Goal: Transaction & Acquisition: Subscribe to service/newsletter

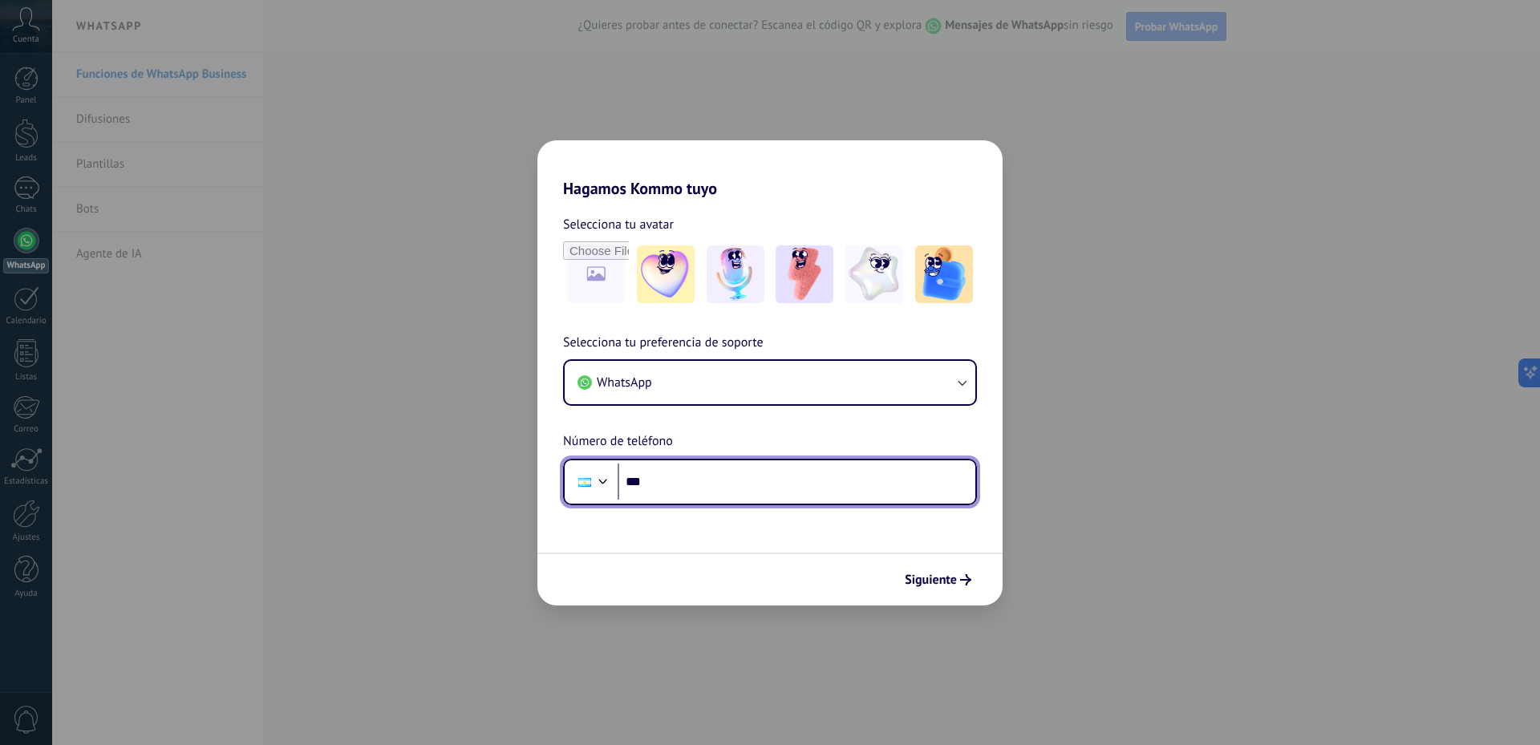
click at [878, 488] on input "***" at bounding box center [797, 482] width 358 height 37
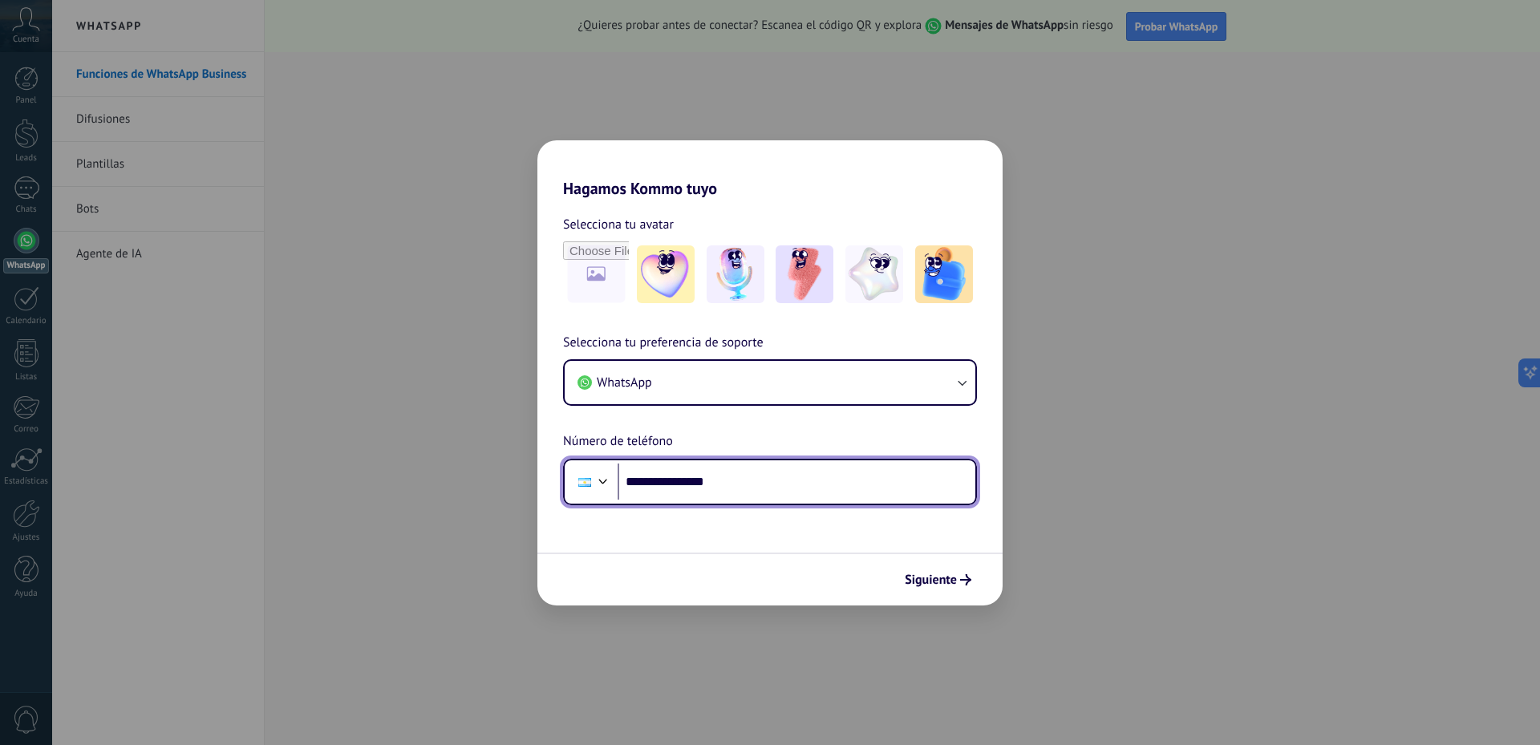
type input "**********"
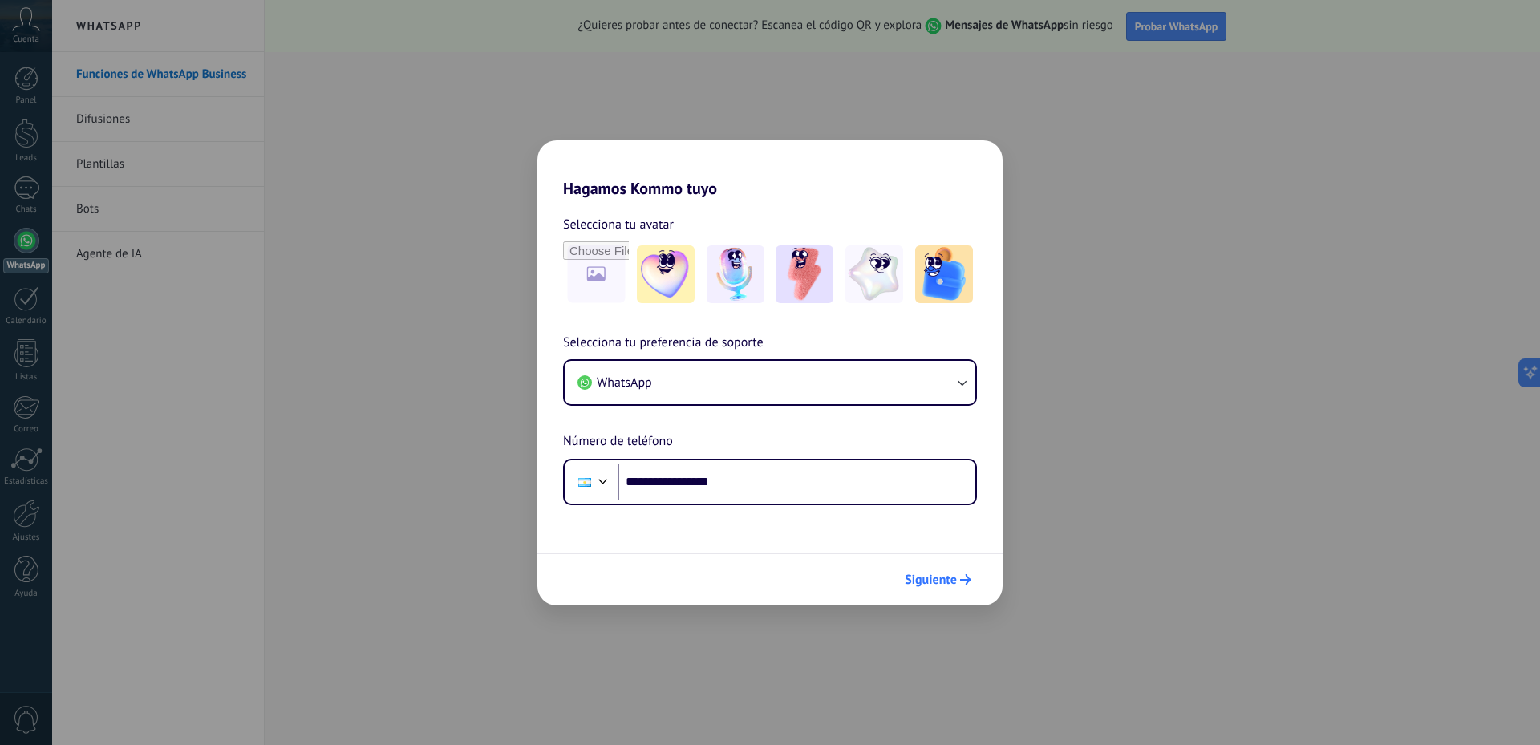
click at [966, 580] on use "submit" at bounding box center [965, 579] width 11 height 11
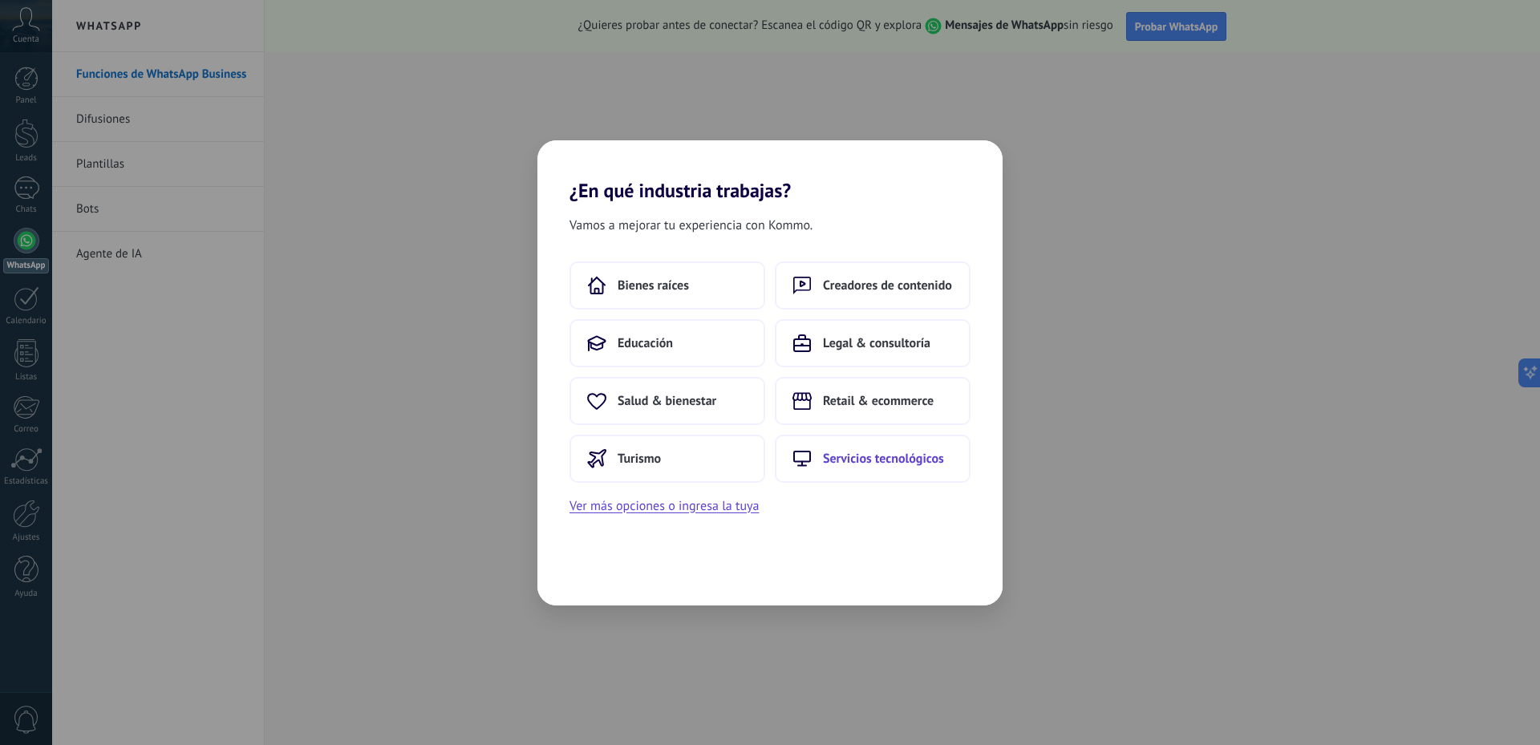
click at [865, 472] on button "Servicios tecnológicos" at bounding box center [873, 459] width 196 height 48
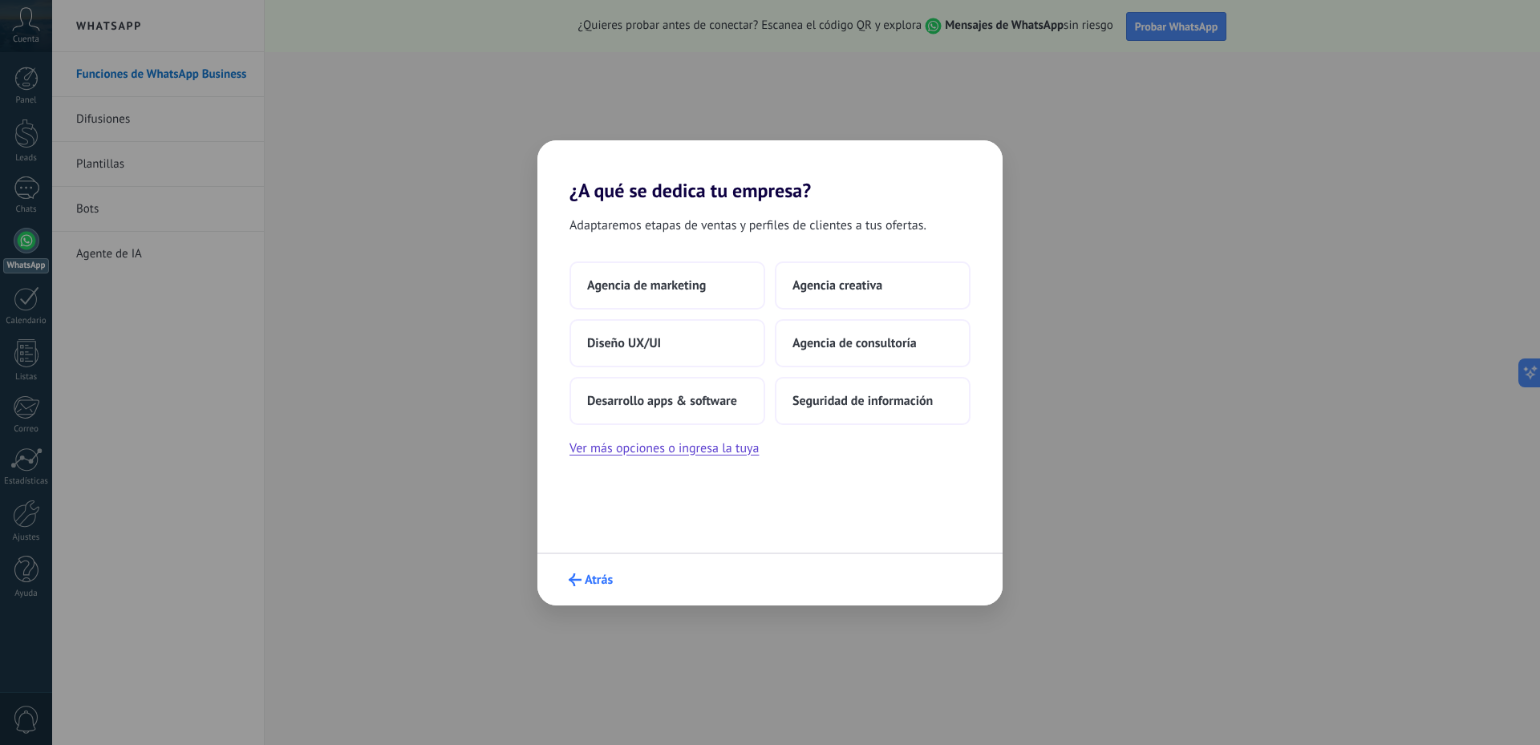
click at [581, 578] on span "Atrás" at bounding box center [591, 579] width 44 height 13
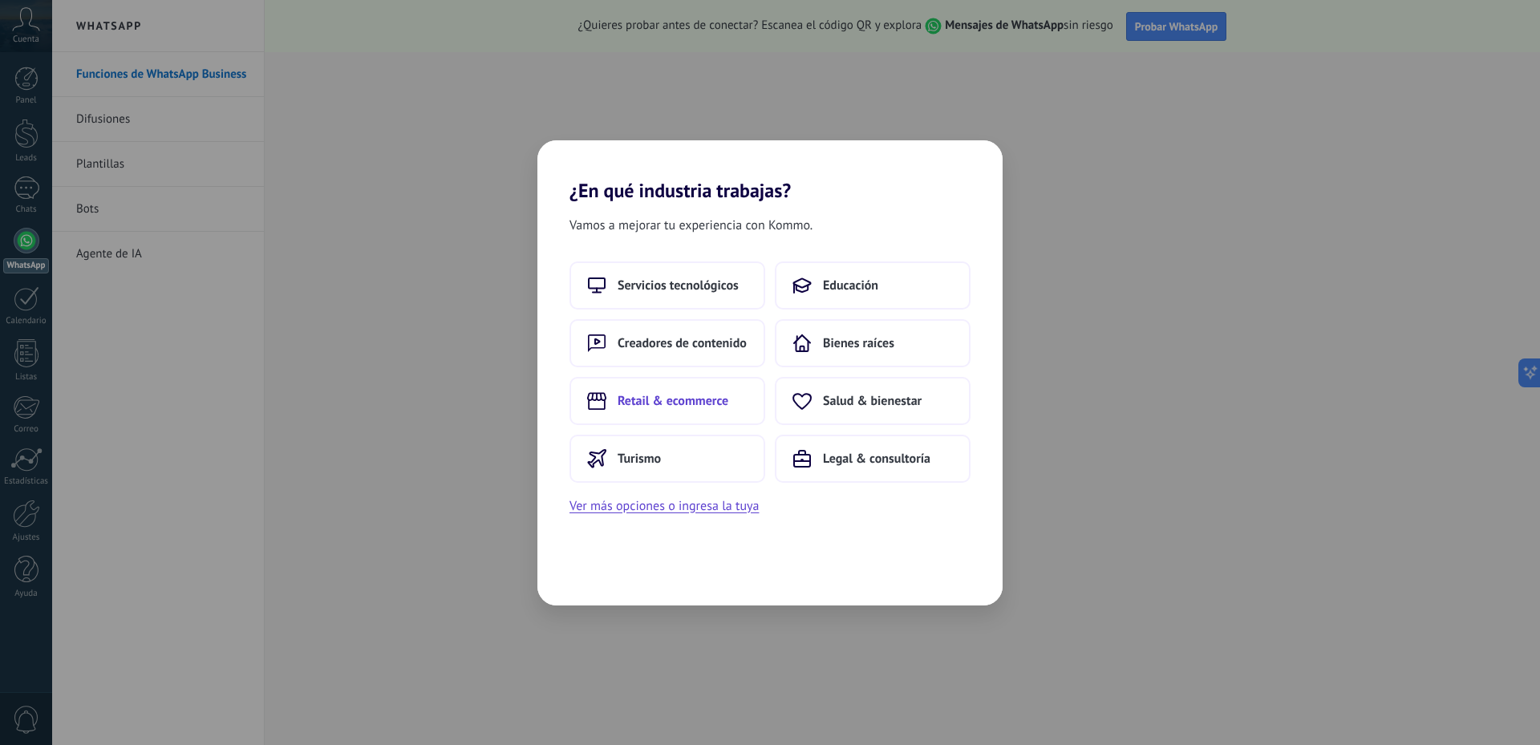
click at [699, 402] on span "Retail & ecommerce" at bounding box center [673, 401] width 111 height 16
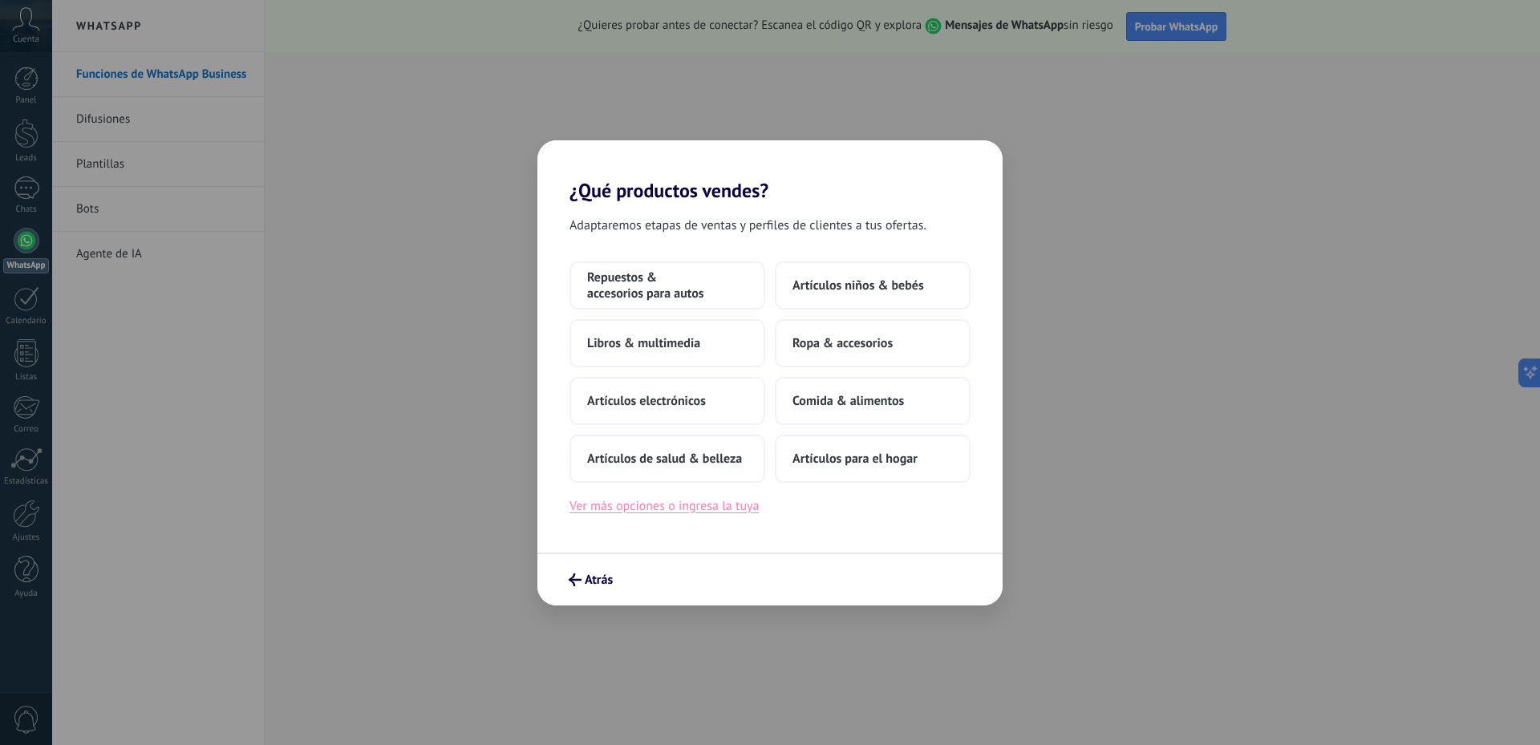
click at [674, 512] on button "Ver más opciones o ingresa la tuya" at bounding box center [663, 506] width 189 height 21
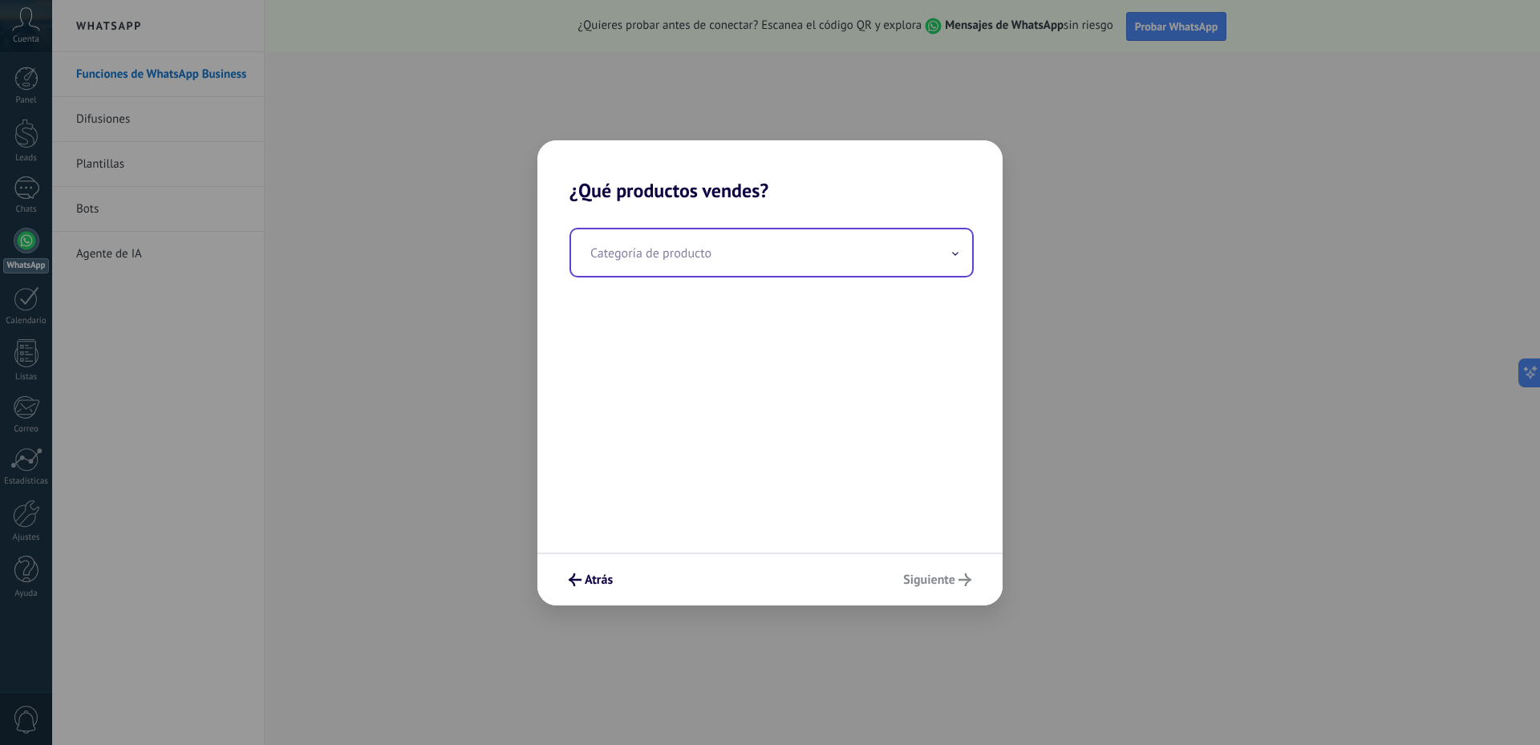
click at [777, 261] on input "text" at bounding box center [771, 252] width 401 height 47
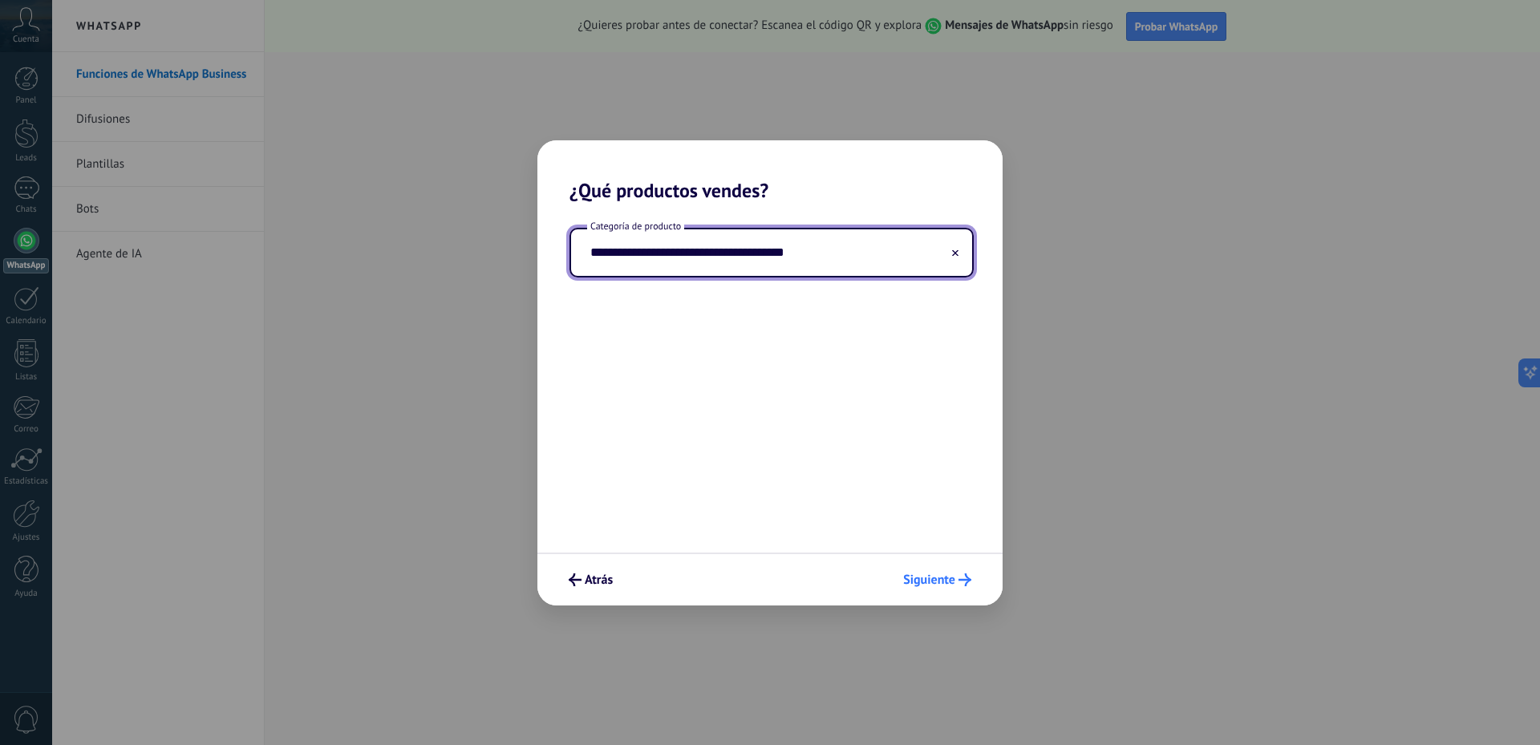
type input "**********"
click at [962, 575] on icon "submit" at bounding box center [964, 579] width 13 height 13
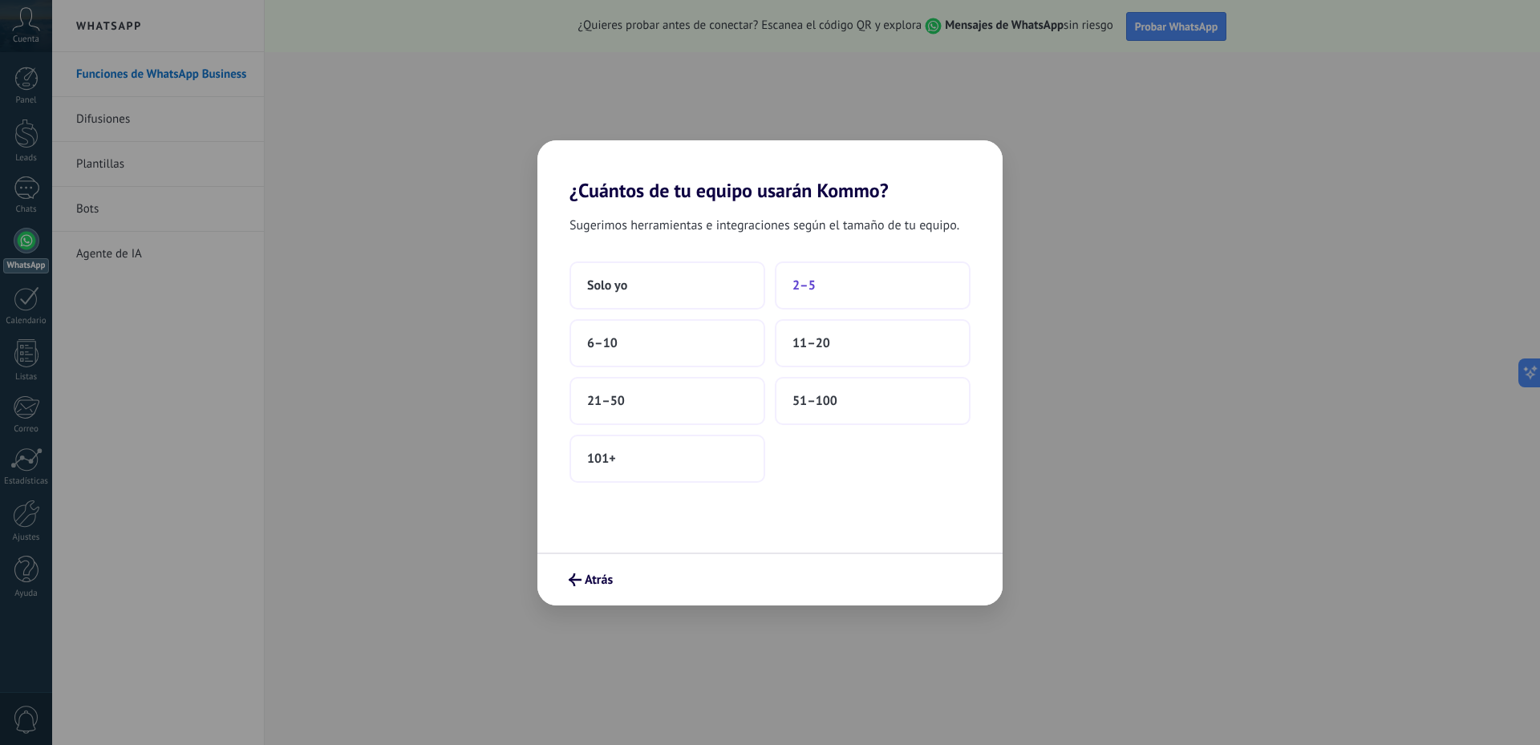
click at [846, 291] on button "2–5" at bounding box center [873, 285] width 196 height 48
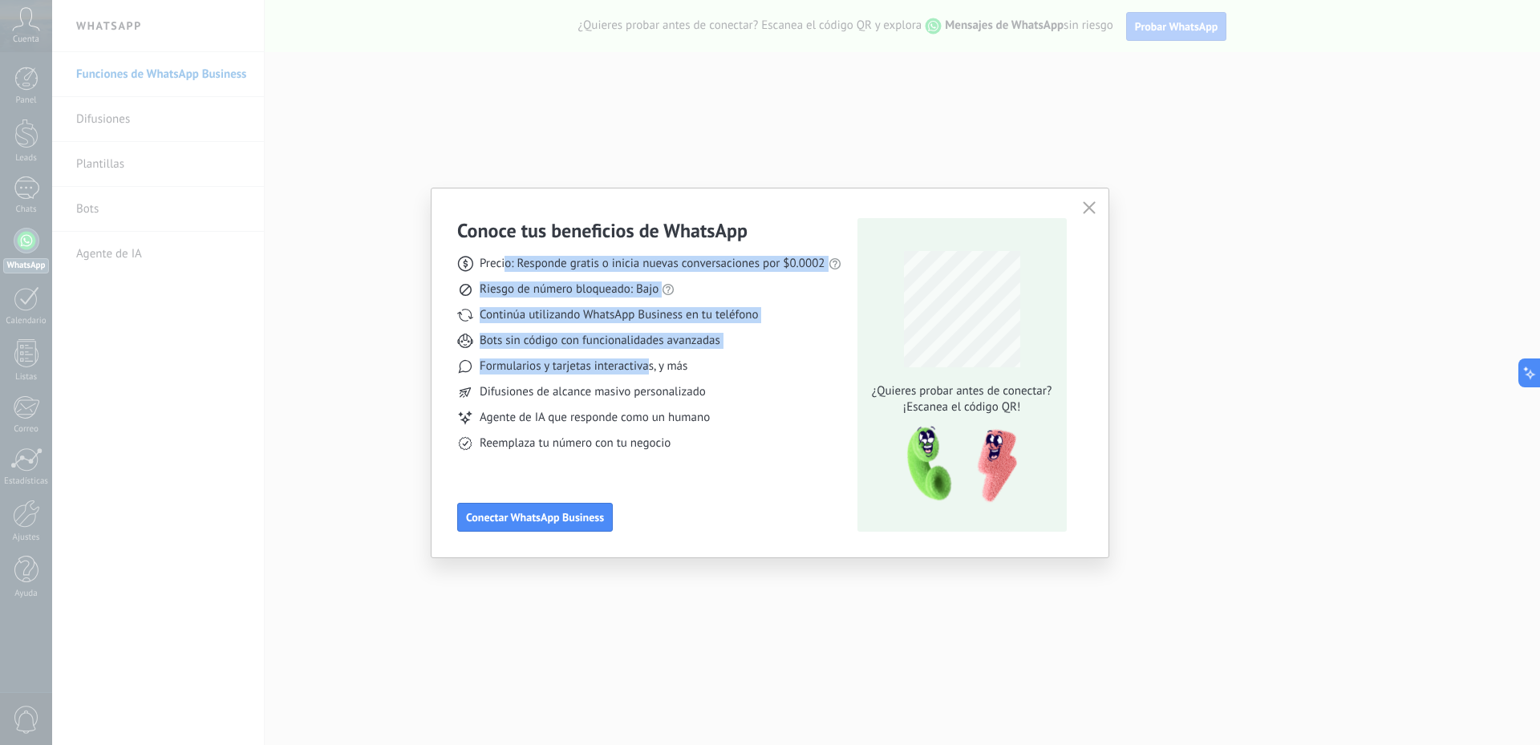
drag, startPoint x: 504, startPoint y: 265, endPoint x: 646, endPoint y: 378, distance: 180.4
click at [646, 378] on div "Precio: Responde gratis o inicia nuevas conversaciones por $0.0002 Riesgo de nú…" at bounding box center [649, 347] width 384 height 209
click at [548, 516] on span "Conectar WhatsApp Business" at bounding box center [535, 517] width 138 height 11
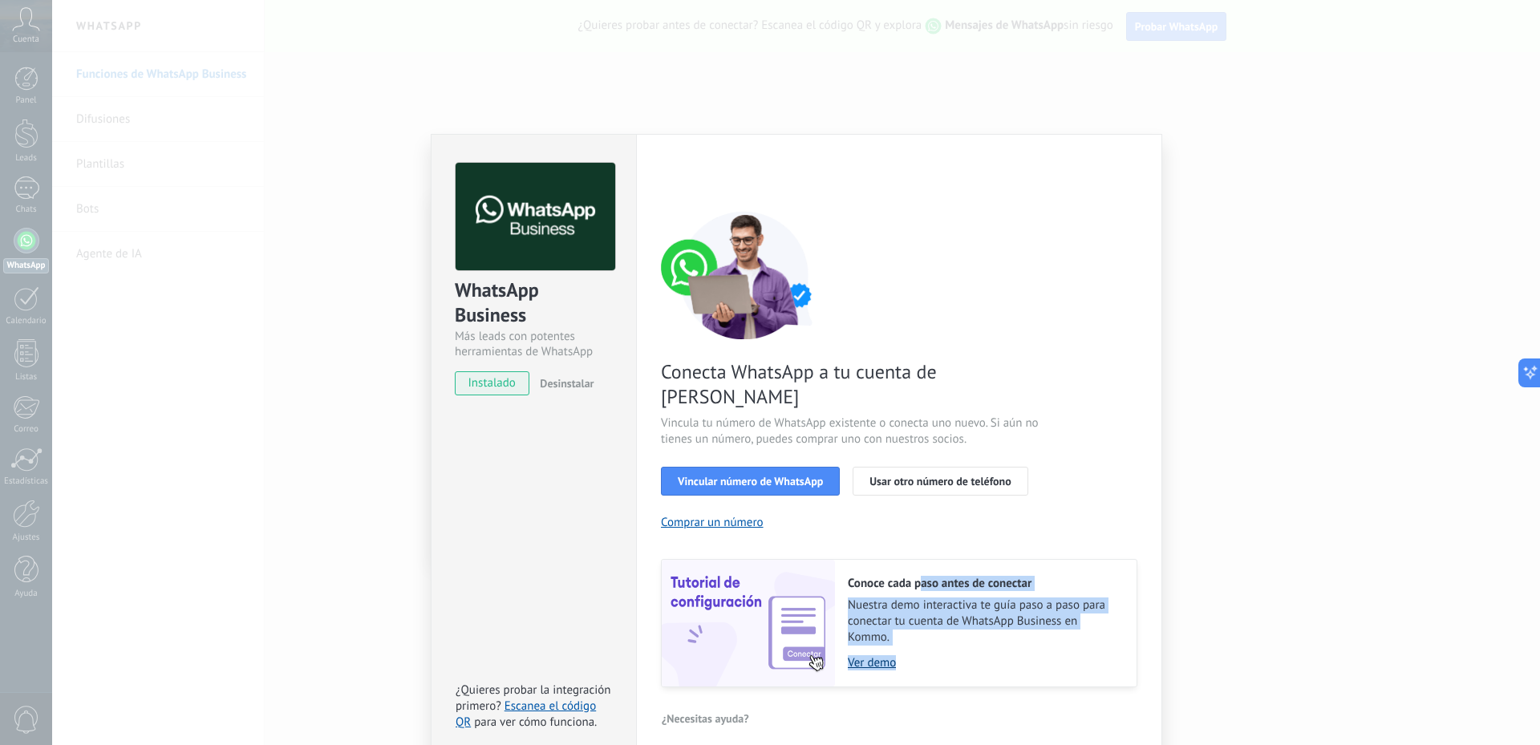
drag, startPoint x: 921, startPoint y: 557, endPoint x: 902, endPoint y: 635, distance: 80.9
click at [907, 634] on div "Conoce cada paso antes de conectar Nuestra demo interactiva te guía paso a paso…" at bounding box center [986, 623] width 302 height 127
click at [854, 646] on div "Conoce cada paso antes de conectar Nuestra demo interactiva te guía paso a paso…" at bounding box center [986, 623] width 302 height 127
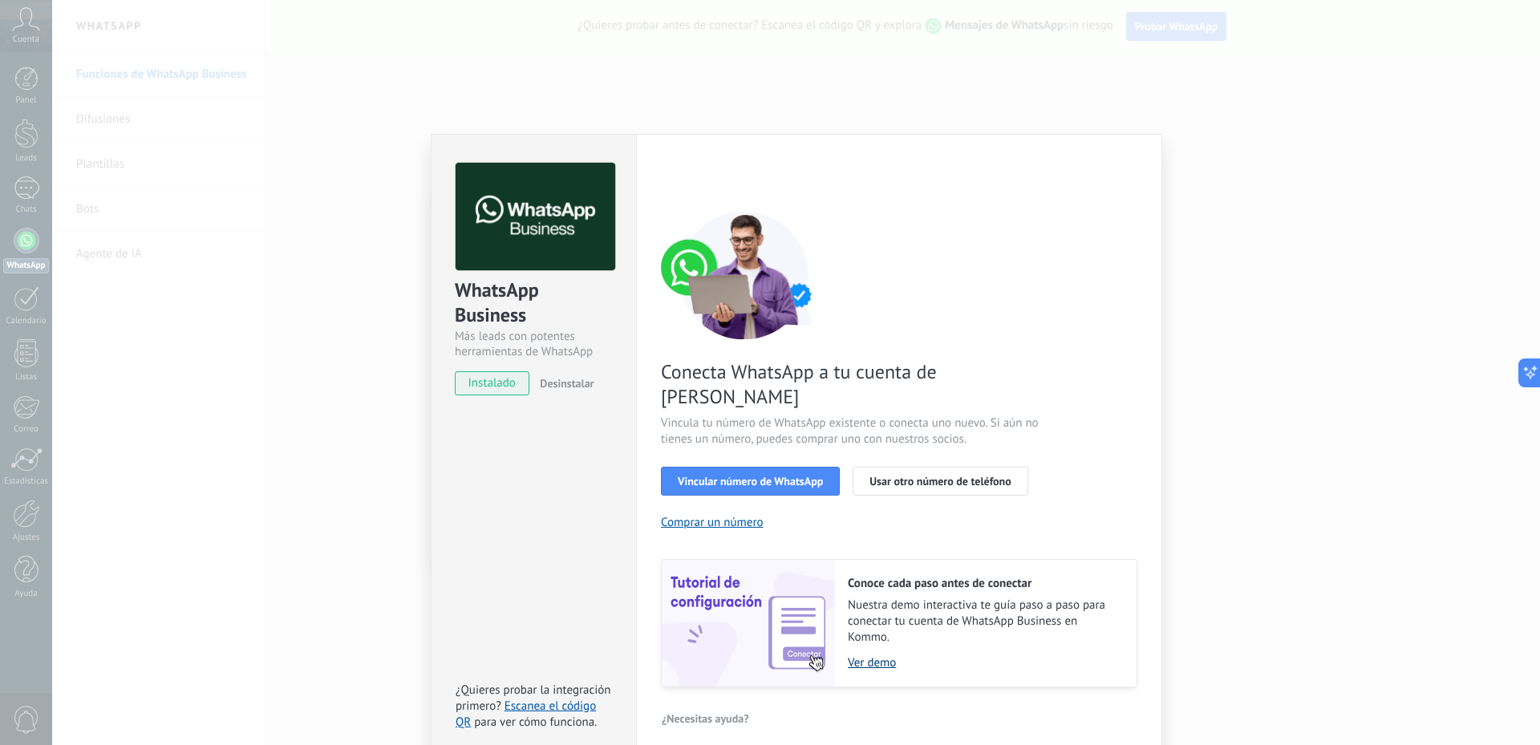
click at [865, 655] on link "Ver demo" at bounding box center [984, 662] width 273 height 15
click at [699, 476] on span "Vincular número de WhatsApp" at bounding box center [750, 481] width 145 height 11
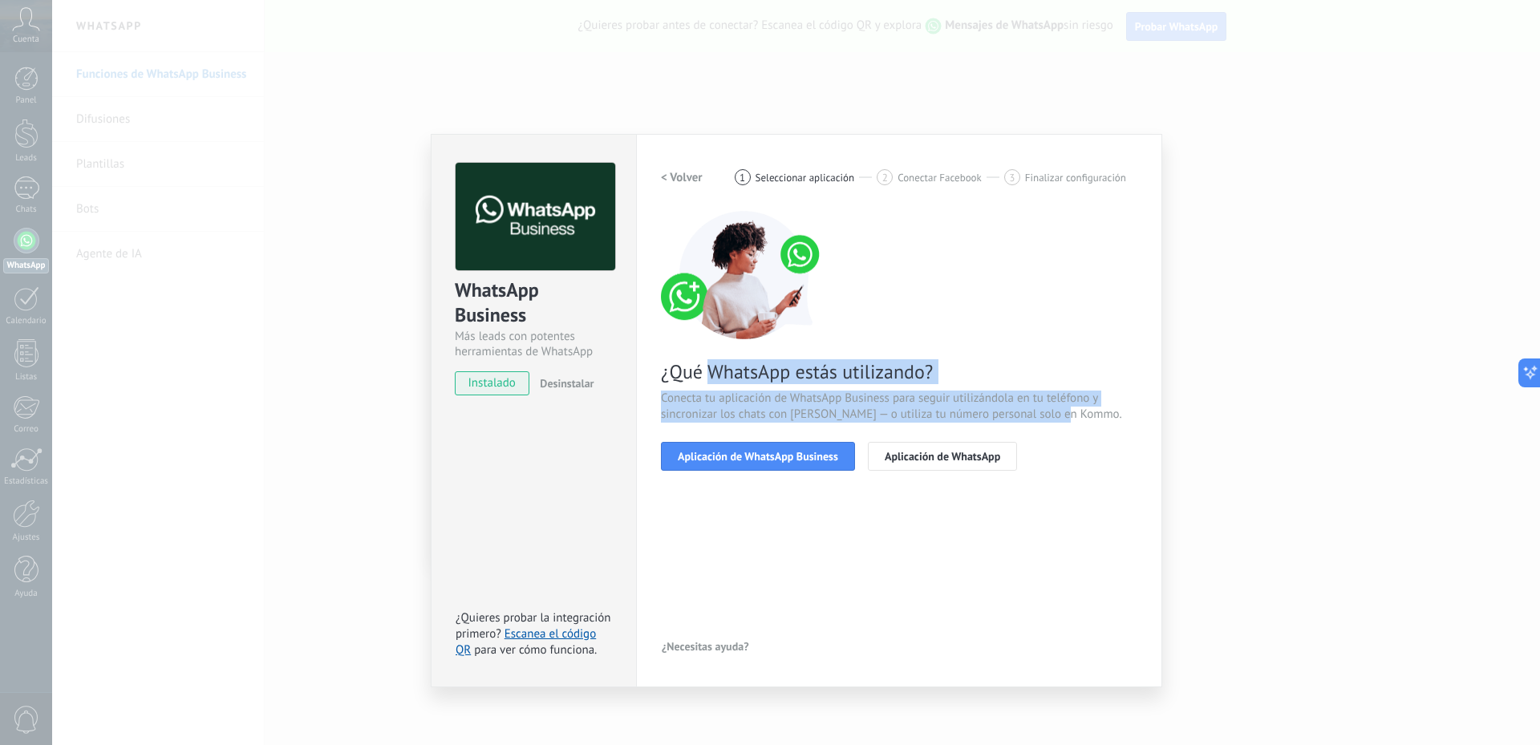
drag, startPoint x: 713, startPoint y: 378, endPoint x: 841, endPoint y: 437, distance: 141.4
click at [841, 437] on div "¿Qué WhatsApp estás utilizando? Conecta tu aplicación de WhatsApp Business para…" at bounding box center [899, 341] width 476 height 260
click at [776, 455] on span "Aplicación de WhatsApp Business" at bounding box center [758, 456] width 160 height 11
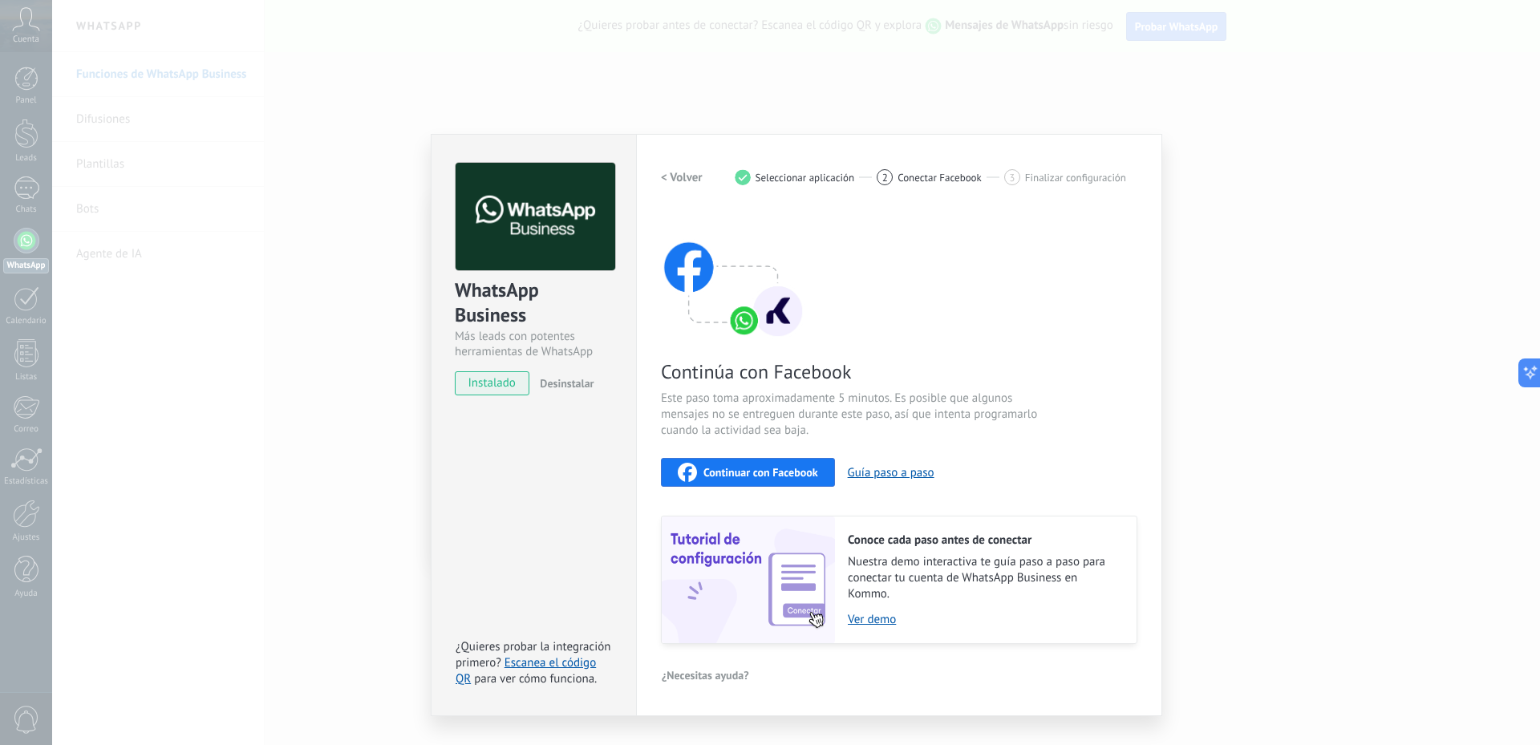
click at [774, 474] on span "Continuar con Facebook" at bounding box center [760, 472] width 115 height 11
click at [219, 152] on div "WhatsApp Business Más leads con potentes herramientas de WhatsApp instalado Des…" at bounding box center [796, 372] width 1488 height 745
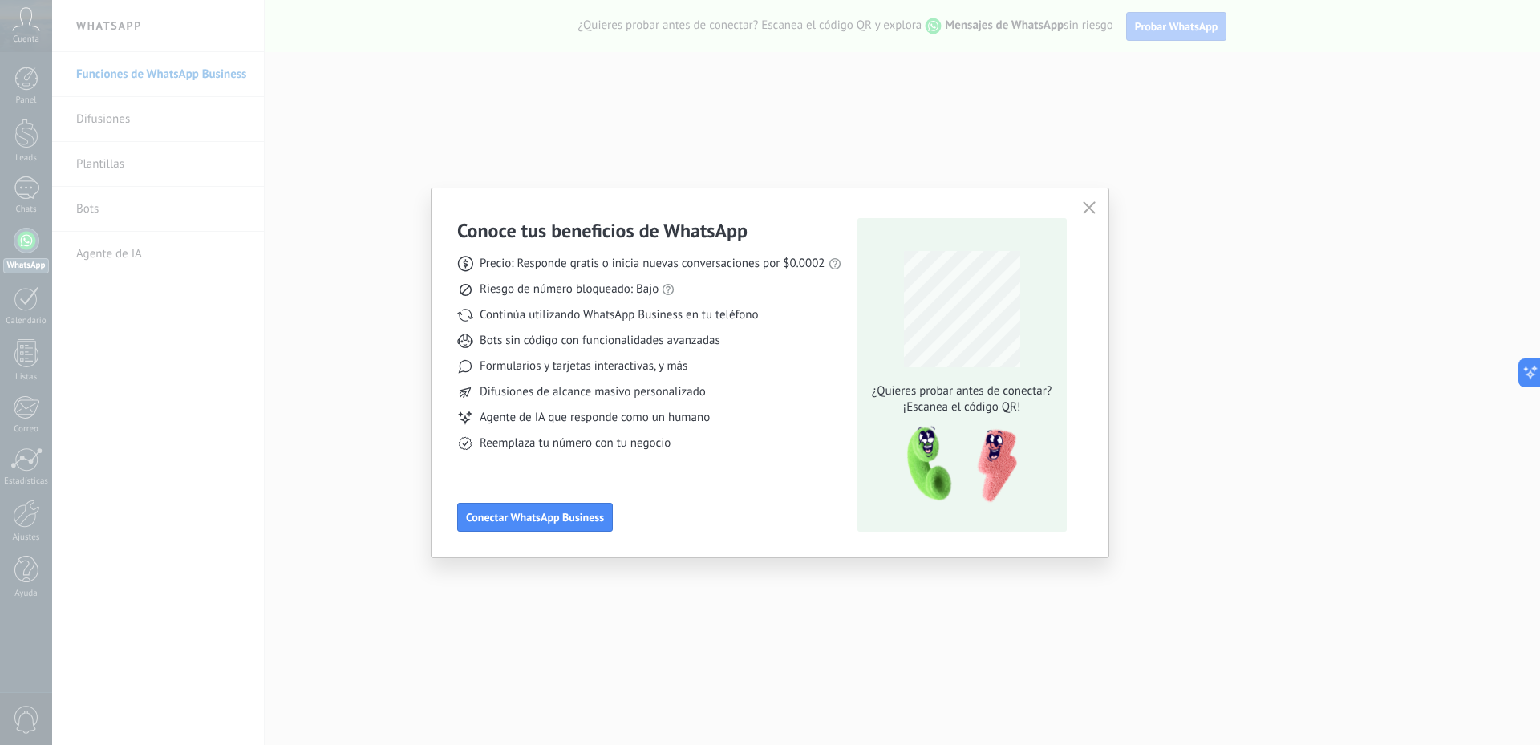
click at [1088, 209] on icon "button" at bounding box center [1089, 207] width 13 height 13
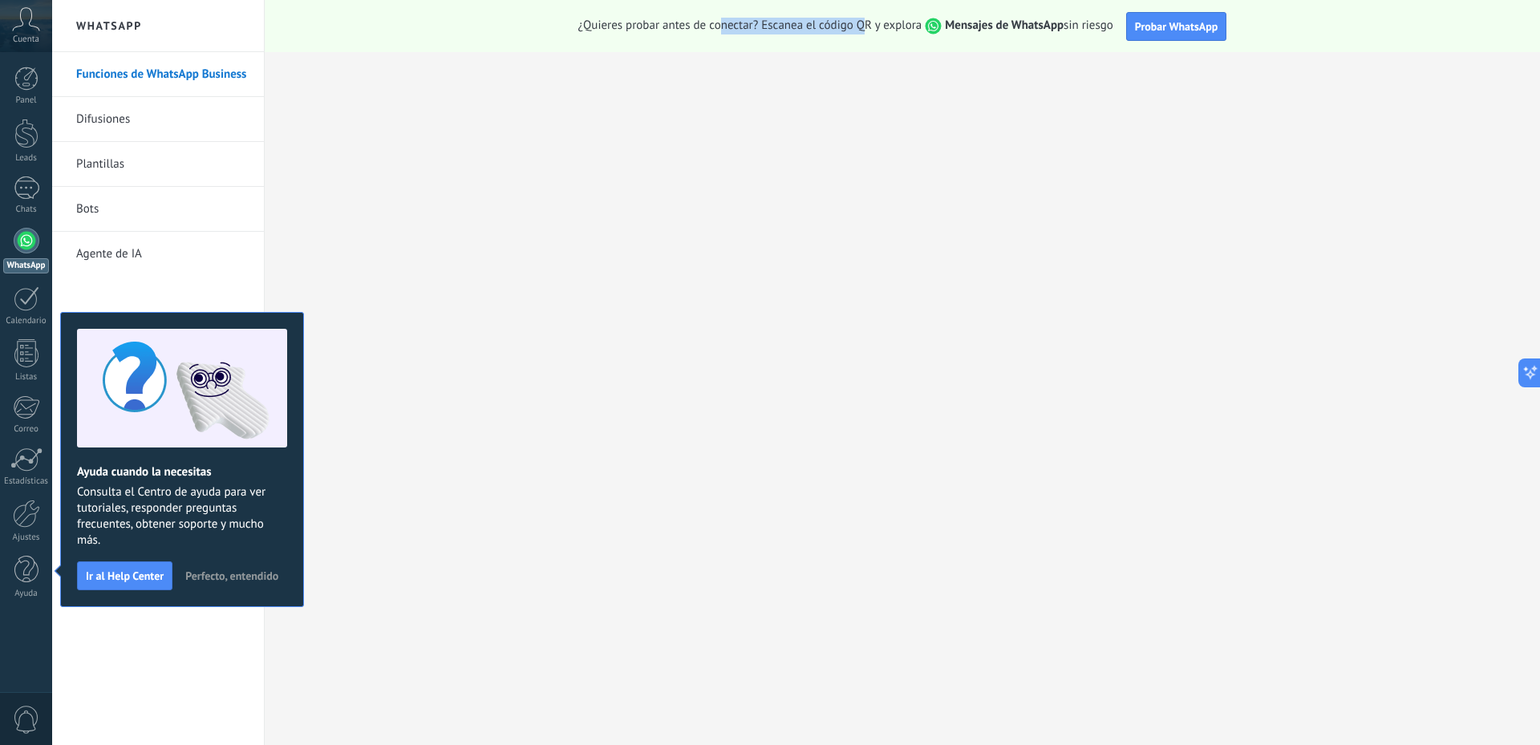
drag, startPoint x: 716, startPoint y: 20, endPoint x: 865, endPoint y: 28, distance: 149.4
click at [865, 28] on span "¿Quieres probar antes de conectar? Escanea el código QR y explora Mensajes de W…" at bounding box center [845, 26] width 535 height 17
drag, startPoint x: 1050, startPoint y: 22, endPoint x: 580, endPoint y: 17, distance: 470.0
click at [580, 17] on div "¿Quieres probar antes de conectar? Escanea el código QR y explora Mensajes de W…" at bounding box center [902, 26] width 1275 height 52
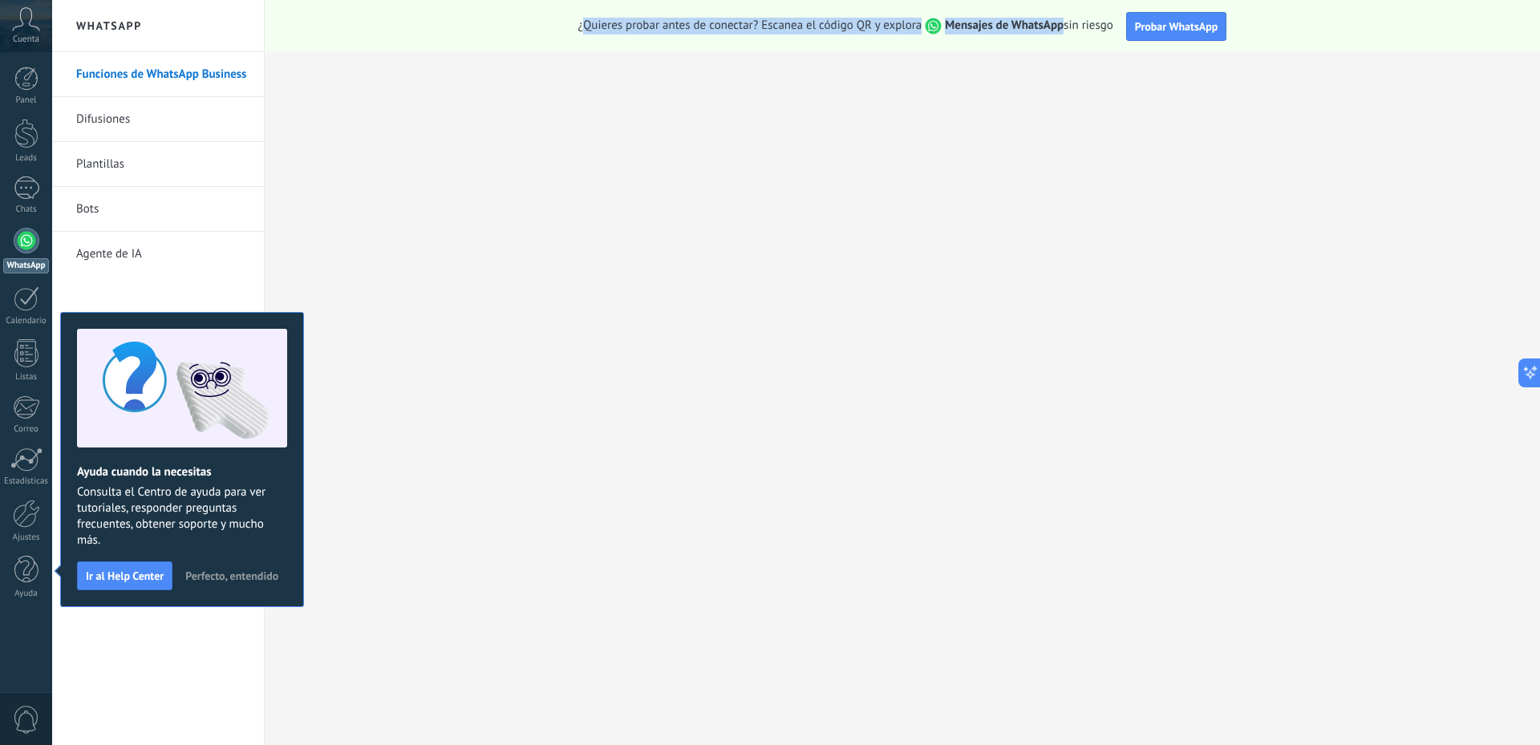
click at [580, 17] on div "¿Quieres probar antes de conectar? Escanea el código QR y explora Mensajes de W…" at bounding box center [902, 26] width 1275 height 52
click at [1172, 25] on span "Probar WhatsApp" at bounding box center [1176, 26] width 83 height 14
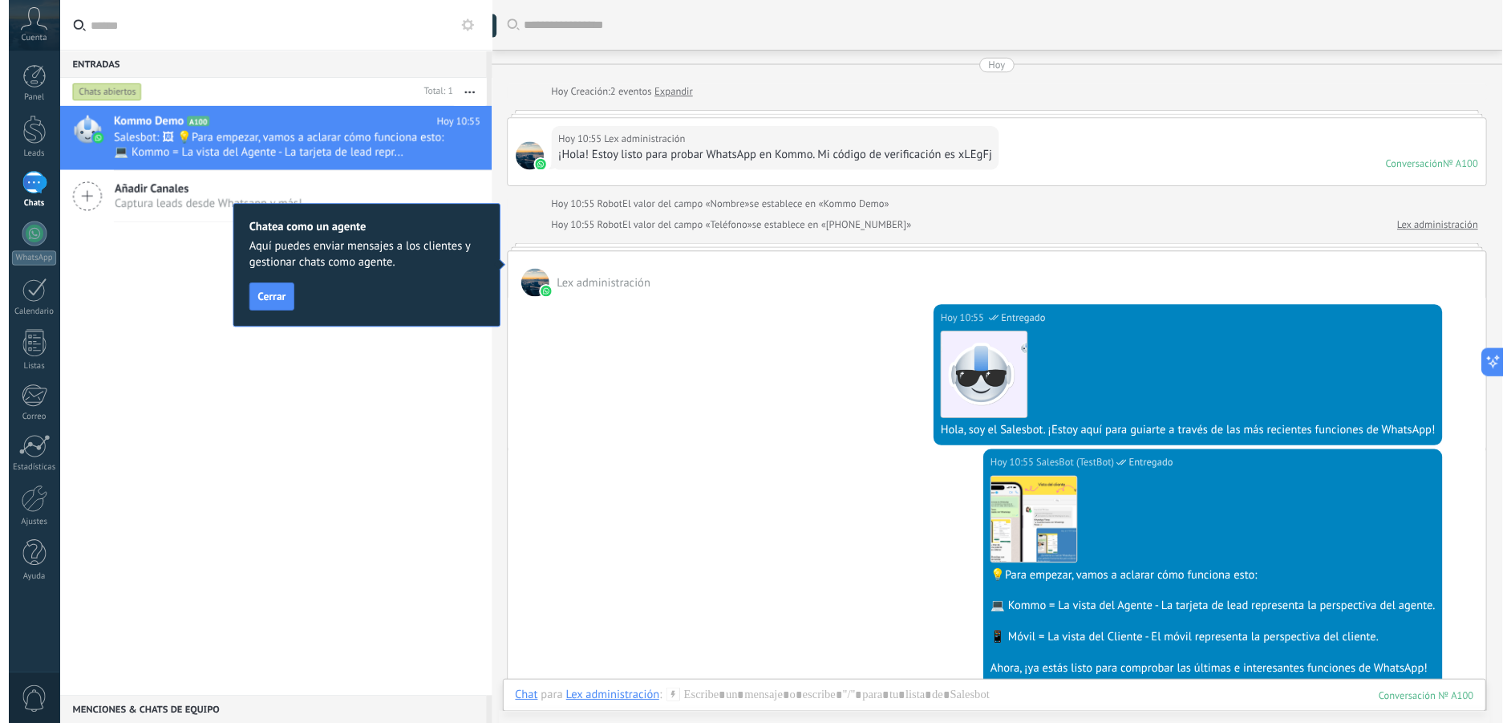
scroll to position [24, 0]
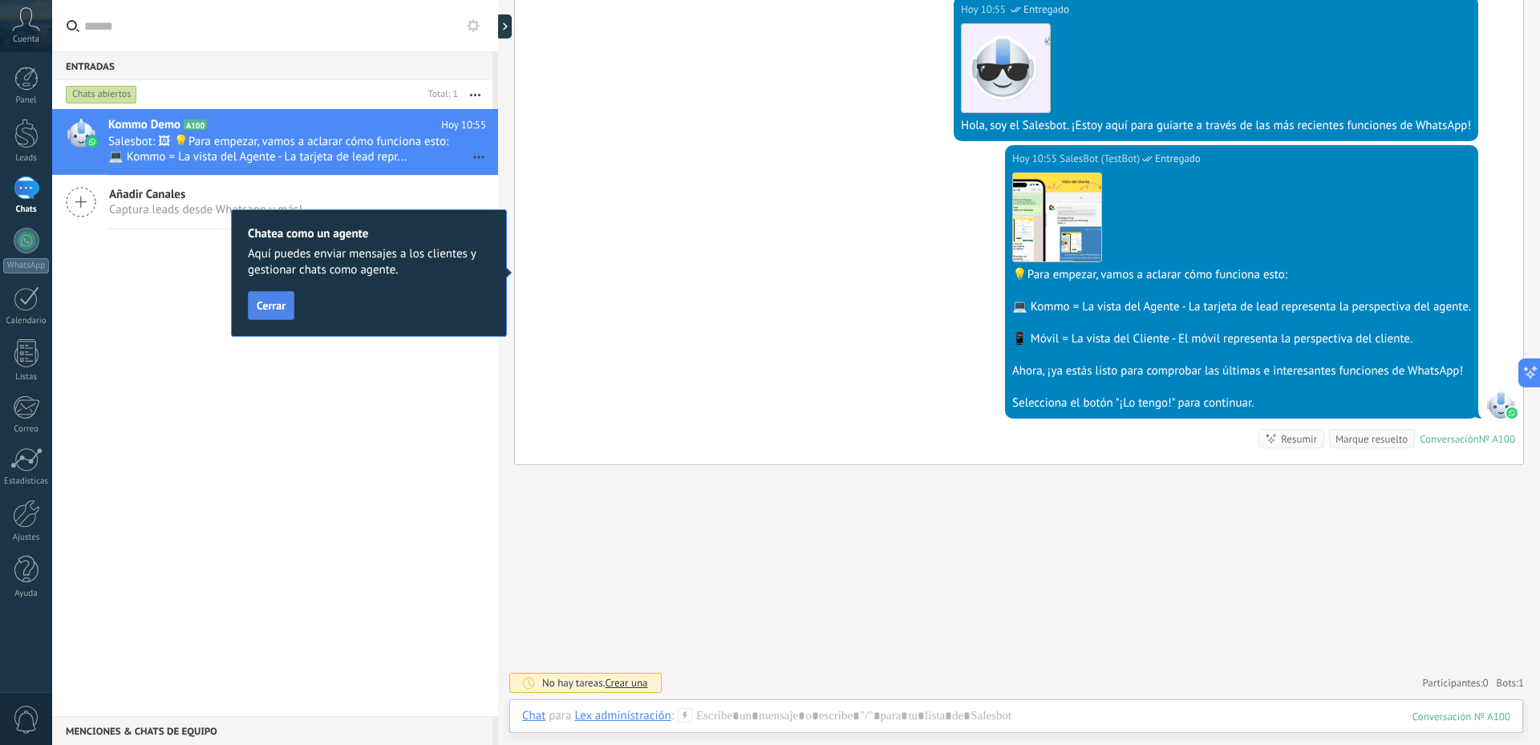
click at [272, 311] on span "Cerrar" at bounding box center [271, 305] width 29 height 11
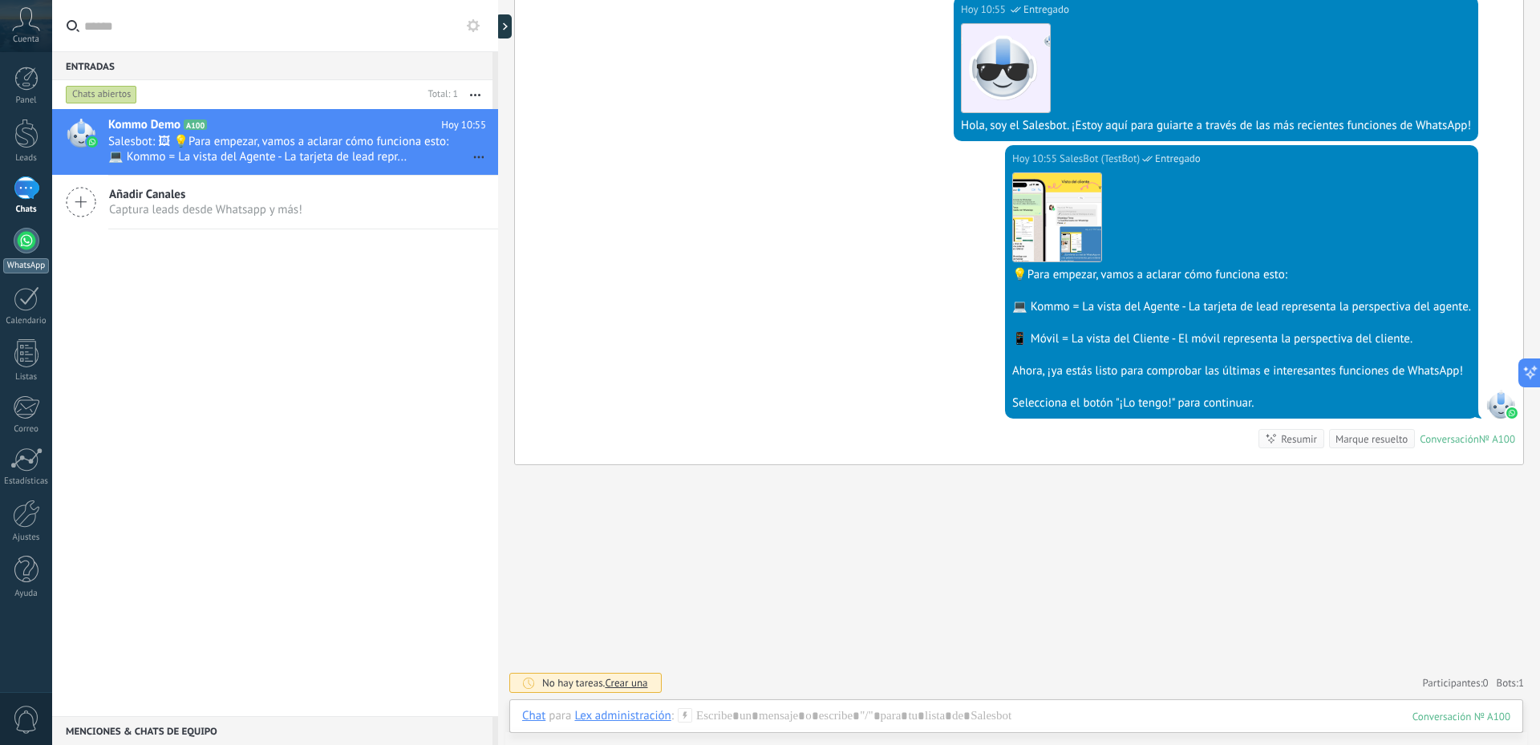
click at [23, 238] on div at bounding box center [27, 241] width 26 height 26
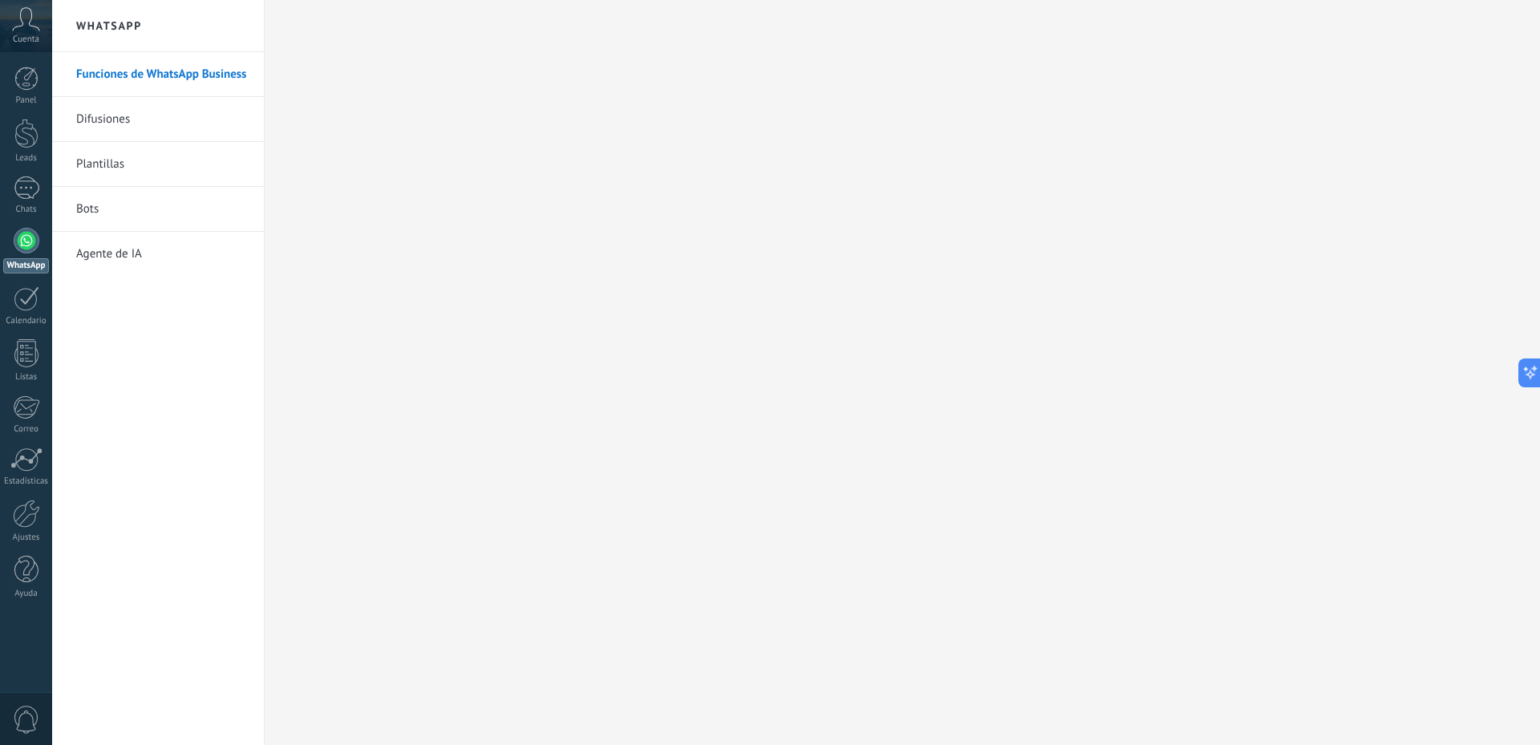
click at [110, 167] on link "Plantillas" at bounding box center [162, 164] width 172 height 45
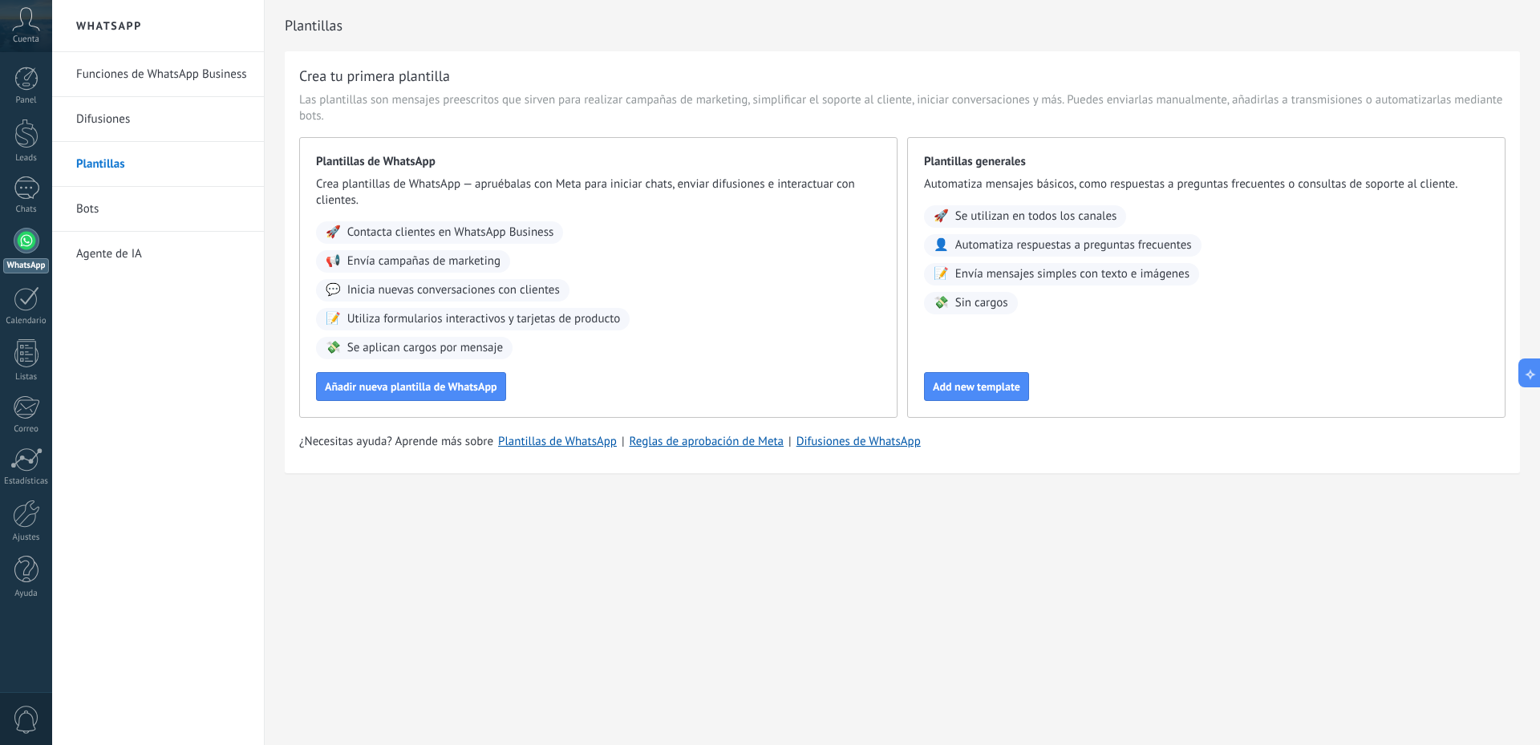
type textarea "**********"
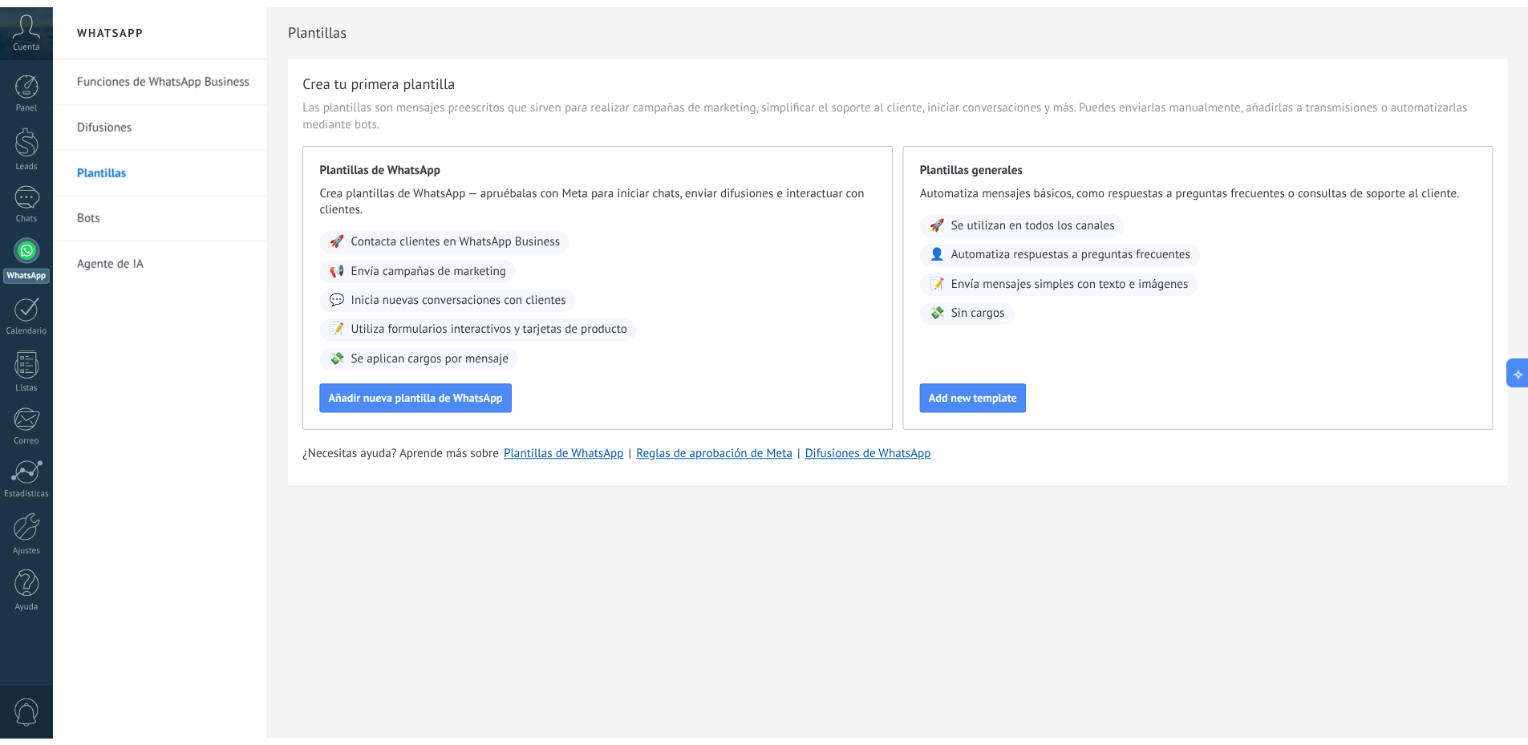
scroll to position [24, 0]
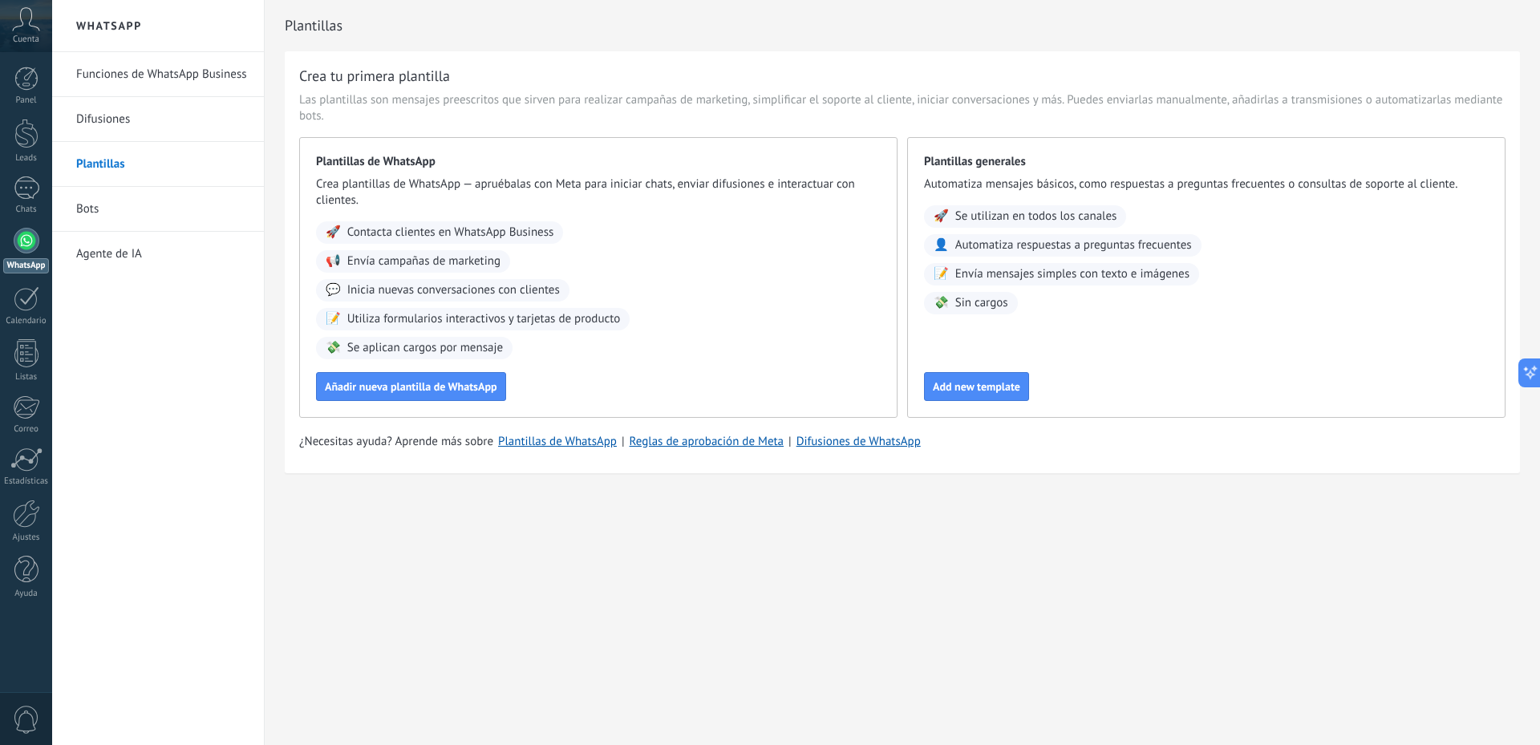
click at [112, 242] on link "Agente de IA" at bounding box center [162, 254] width 172 height 45
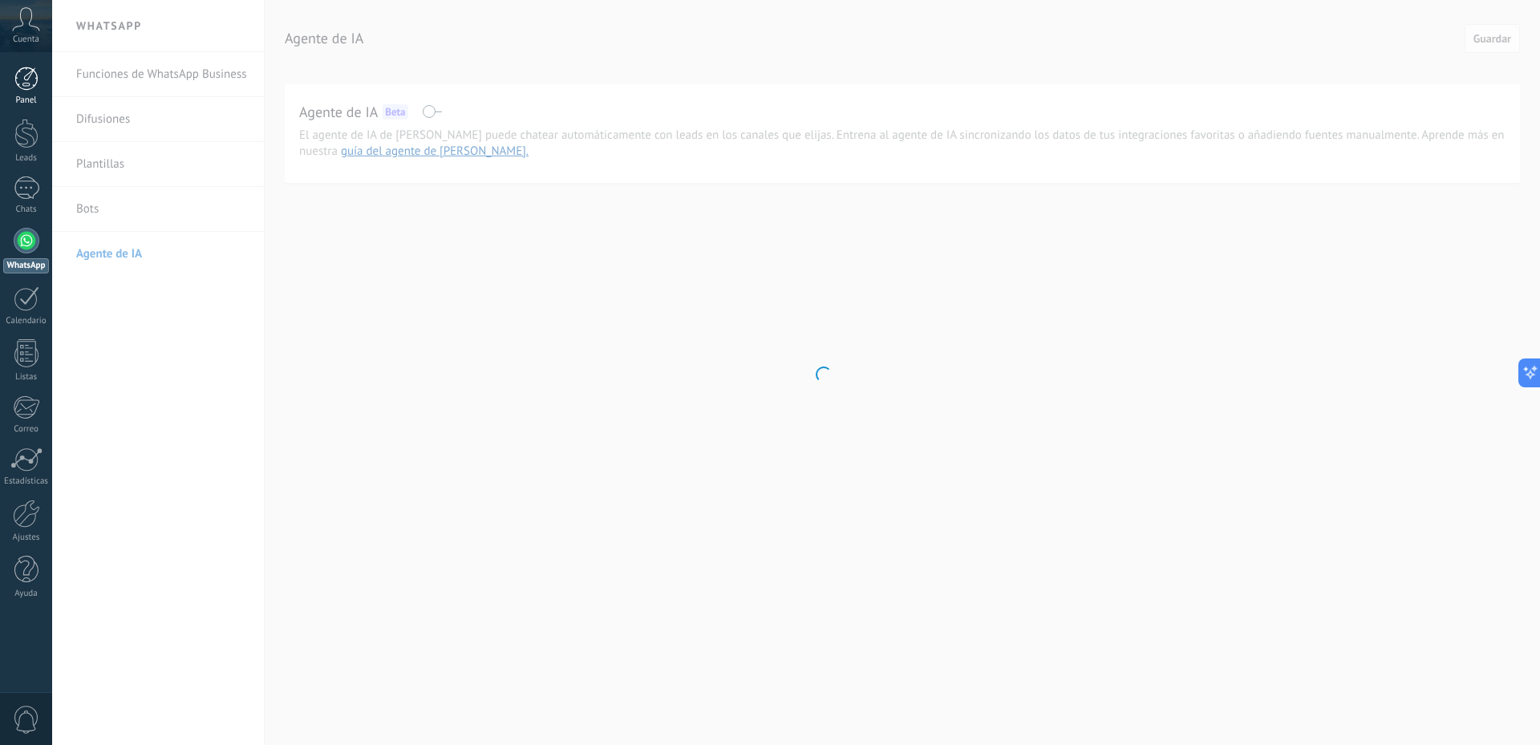
click at [30, 84] on div at bounding box center [26, 79] width 24 height 24
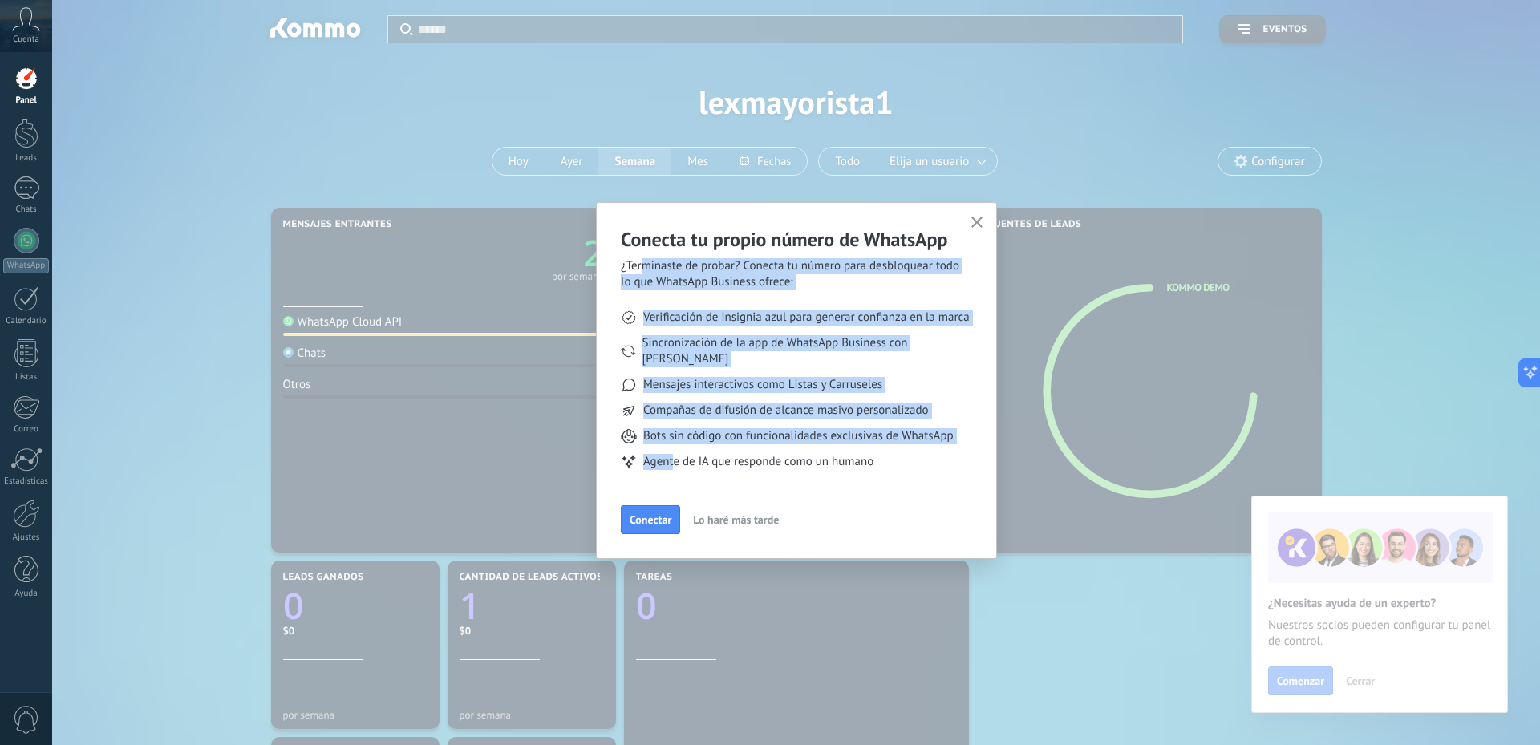
drag, startPoint x: 642, startPoint y: 267, endPoint x: 675, endPoint y: 463, distance: 198.6
click at [675, 463] on div "Conecta tu propio número de WhatsApp ¿Terminaste de probar? Conecta tu número p…" at bounding box center [796, 358] width 351 height 262
click at [638, 514] on span "Conectar" at bounding box center [651, 519] width 42 height 11
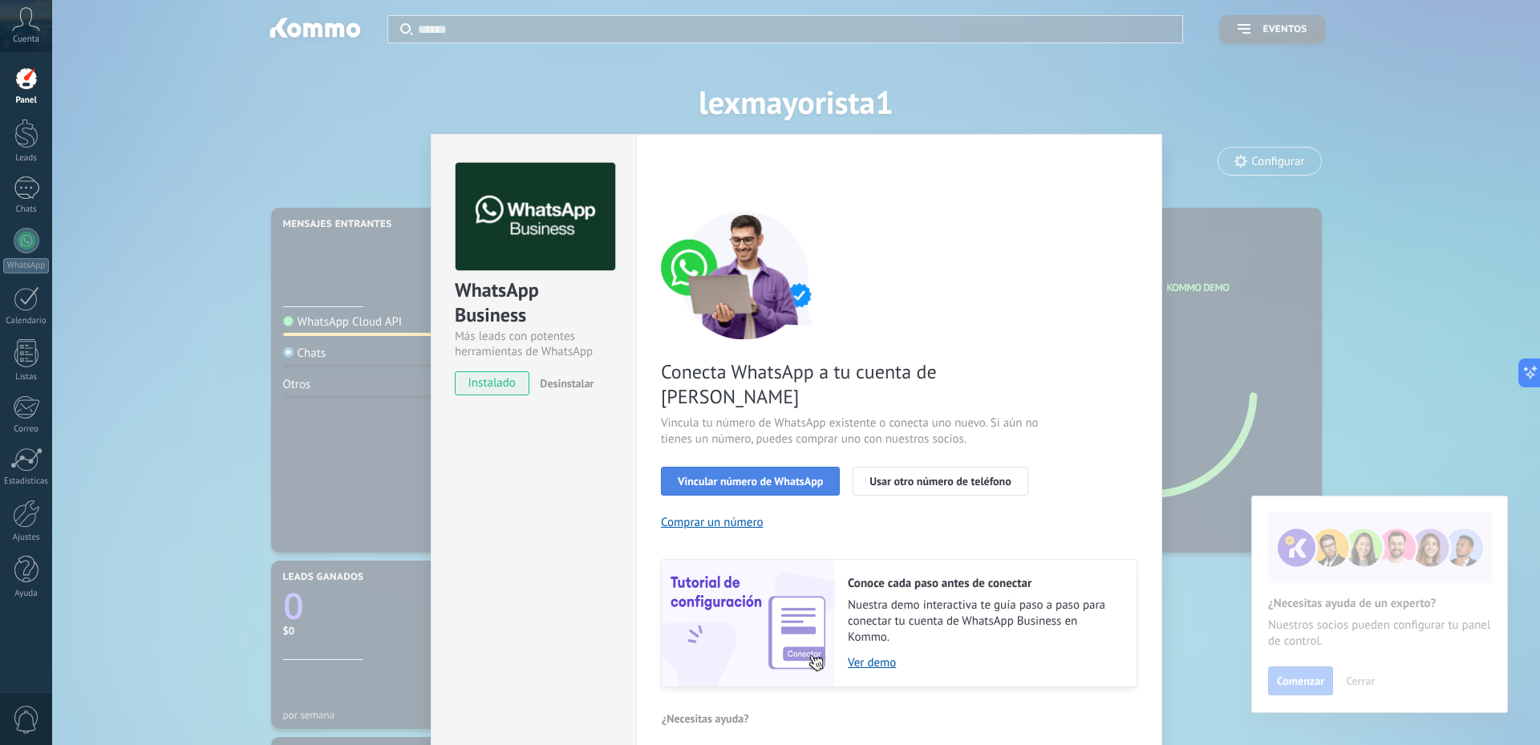
click at [781, 467] on button "Vincular número de WhatsApp" at bounding box center [750, 481] width 179 height 29
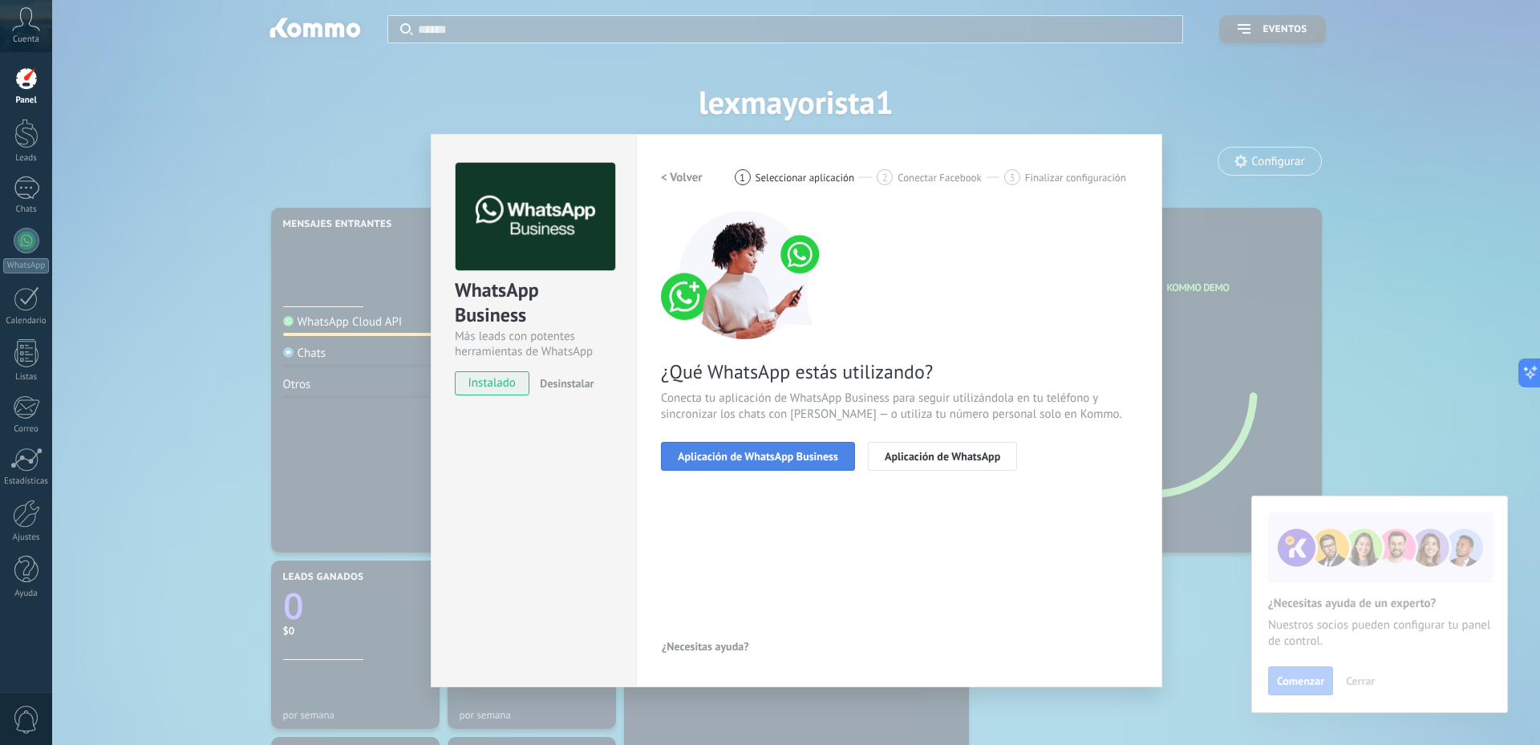
click at [791, 458] on span "Aplicación de WhatsApp Business" at bounding box center [758, 456] width 160 height 11
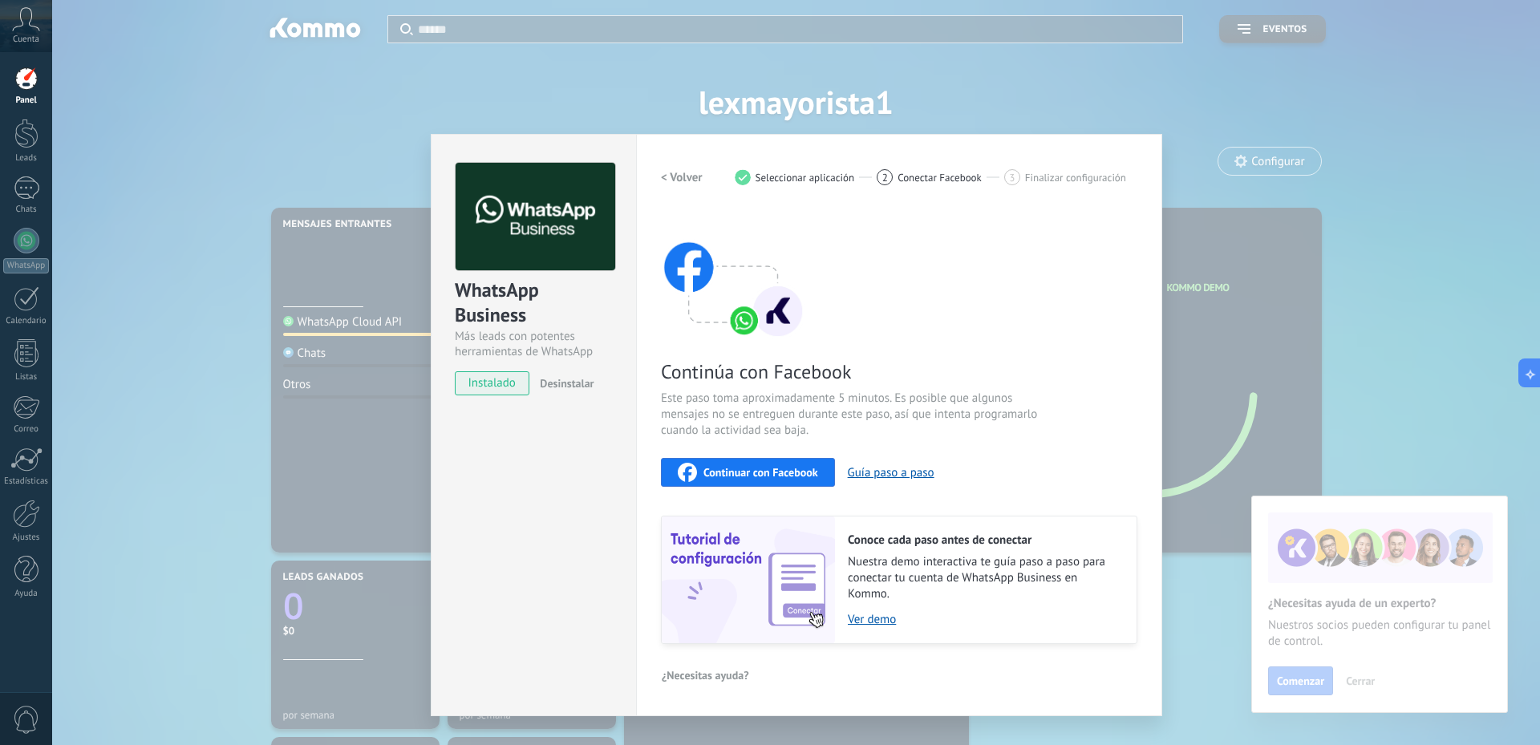
click at [746, 472] on span "Continuar con Facebook" at bounding box center [760, 472] width 115 height 11
click at [932, 185] on div "< Volver 1 Seleccionar aplicación 2 Conectar Facebook 3 Finalizar configuración" at bounding box center [899, 177] width 476 height 29
click at [513, 381] on span "instalado" at bounding box center [492, 383] width 73 height 24
click at [1282, 188] on div "WhatsApp Business Más leads con potentes herramientas de WhatsApp instalado Des…" at bounding box center [796, 372] width 1488 height 745
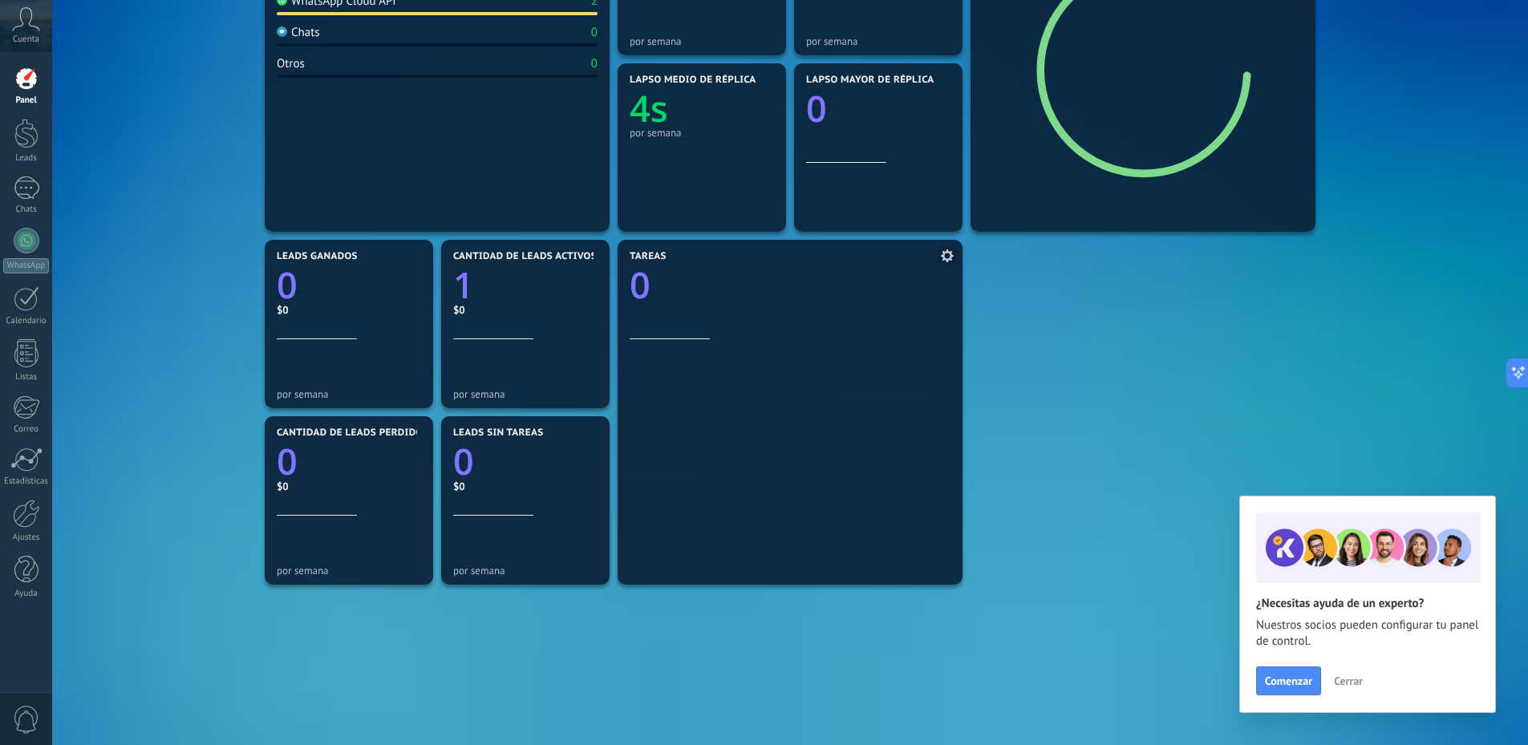
scroll to position [390, 0]
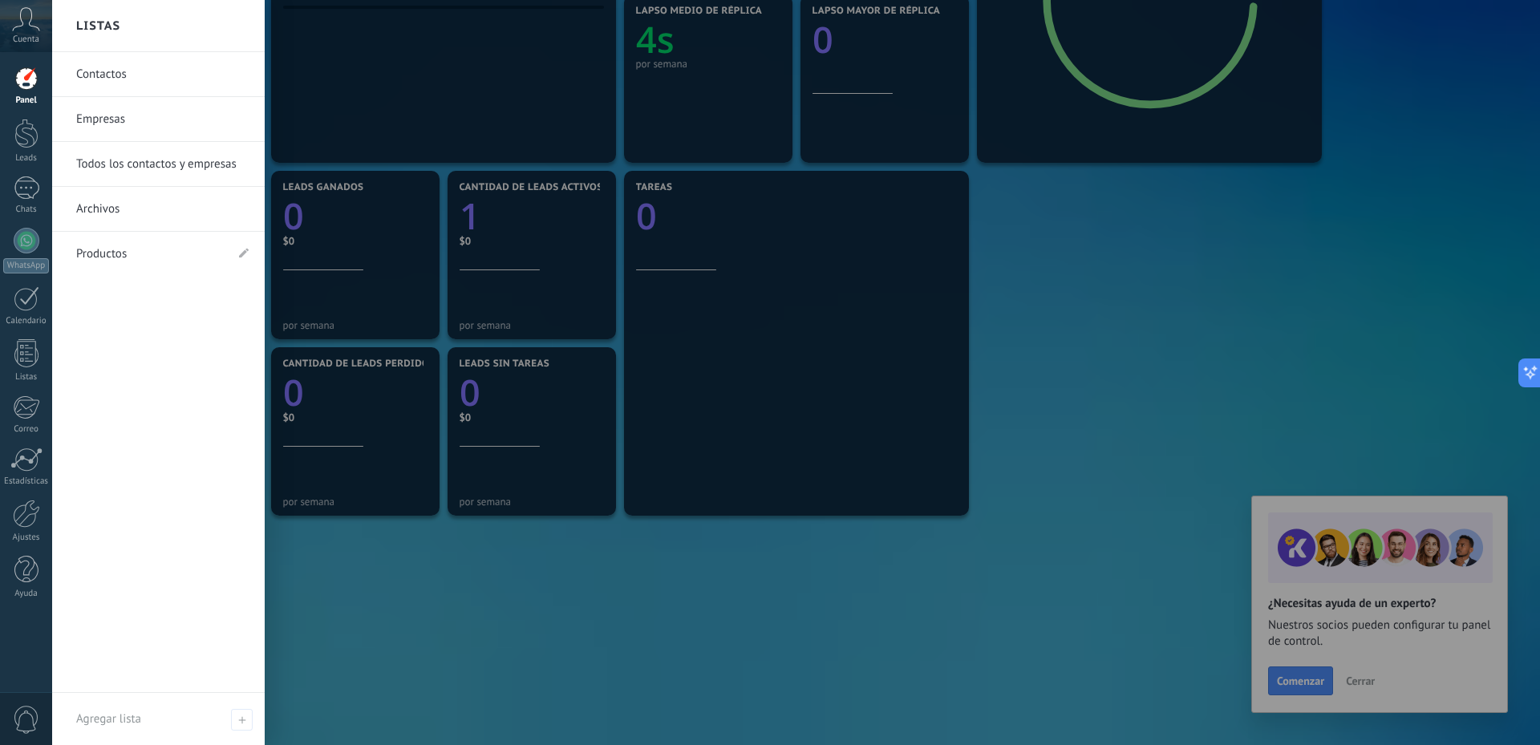
click at [101, 79] on link "Contactos" at bounding box center [162, 74] width 172 height 45
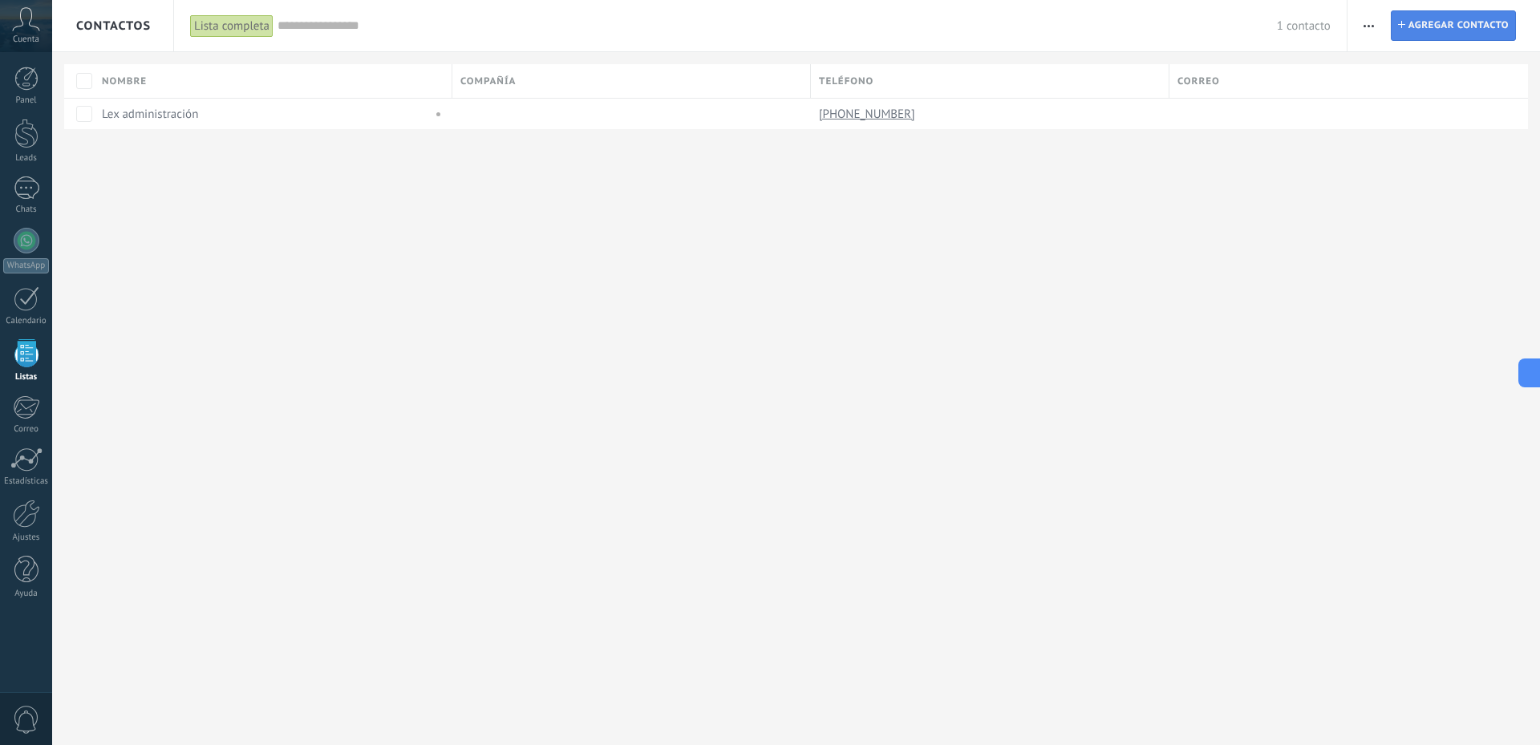
click at [1456, 30] on span "Agregar contacto" at bounding box center [1458, 25] width 100 height 29
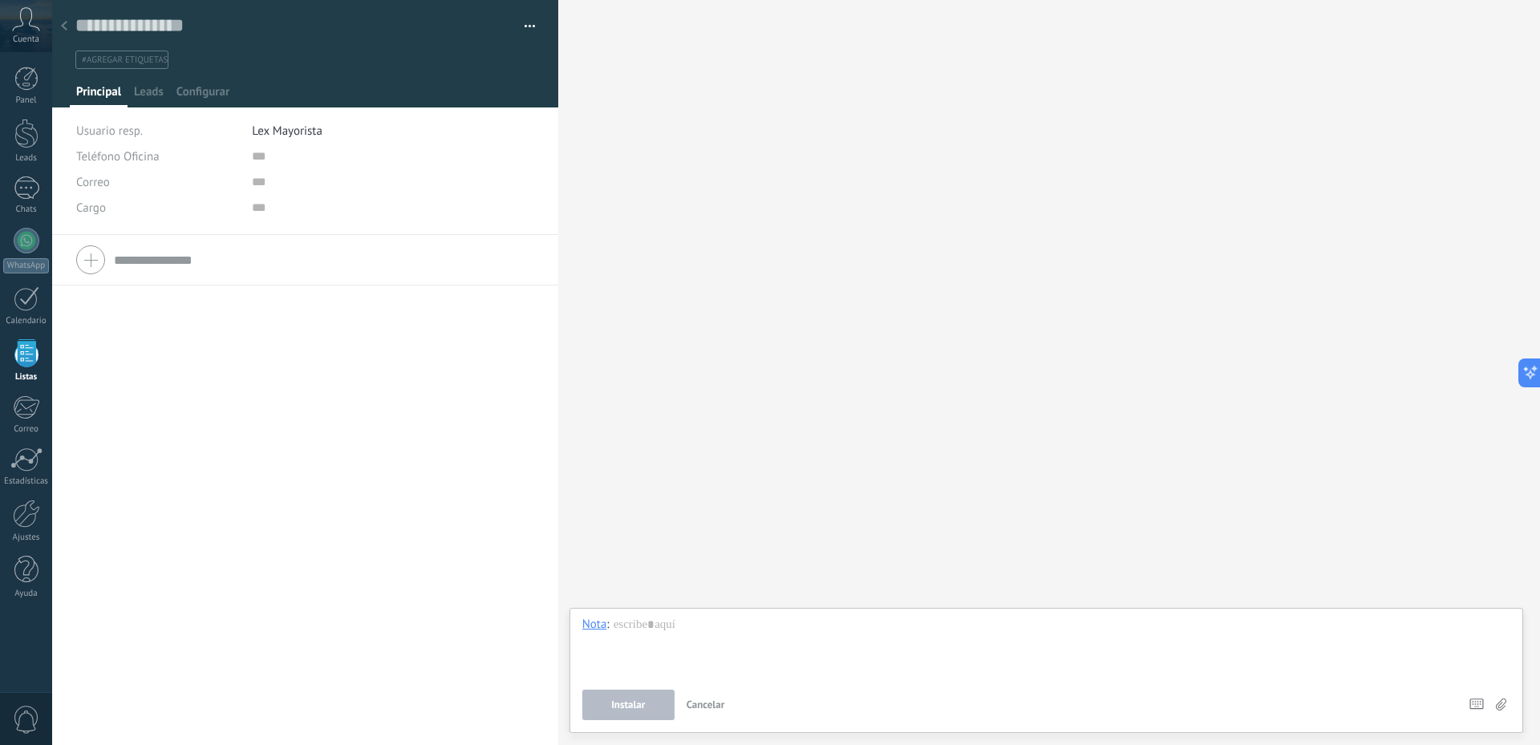
click at [58, 26] on div at bounding box center [64, 26] width 22 height 31
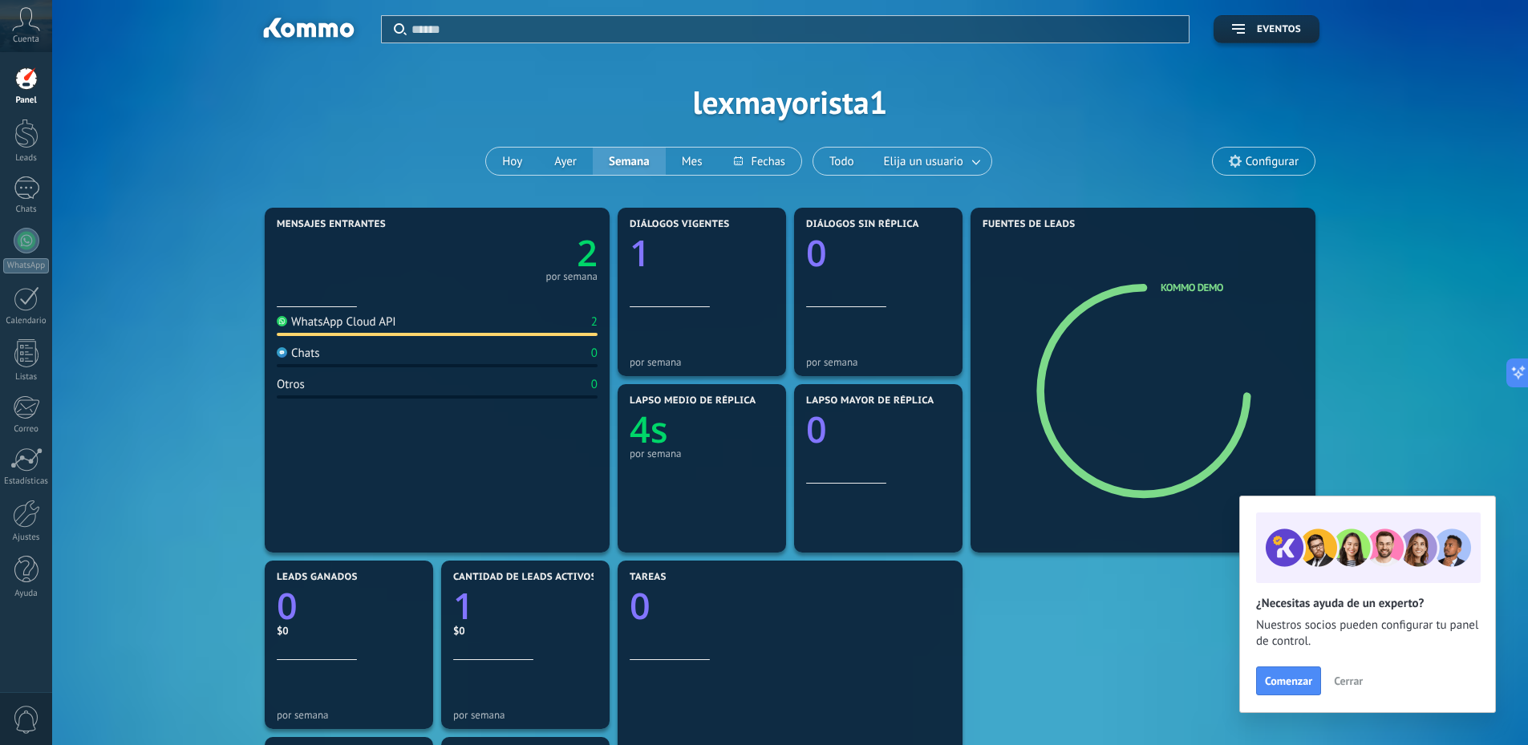
click at [29, 26] on icon at bounding box center [26, 19] width 28 height 24
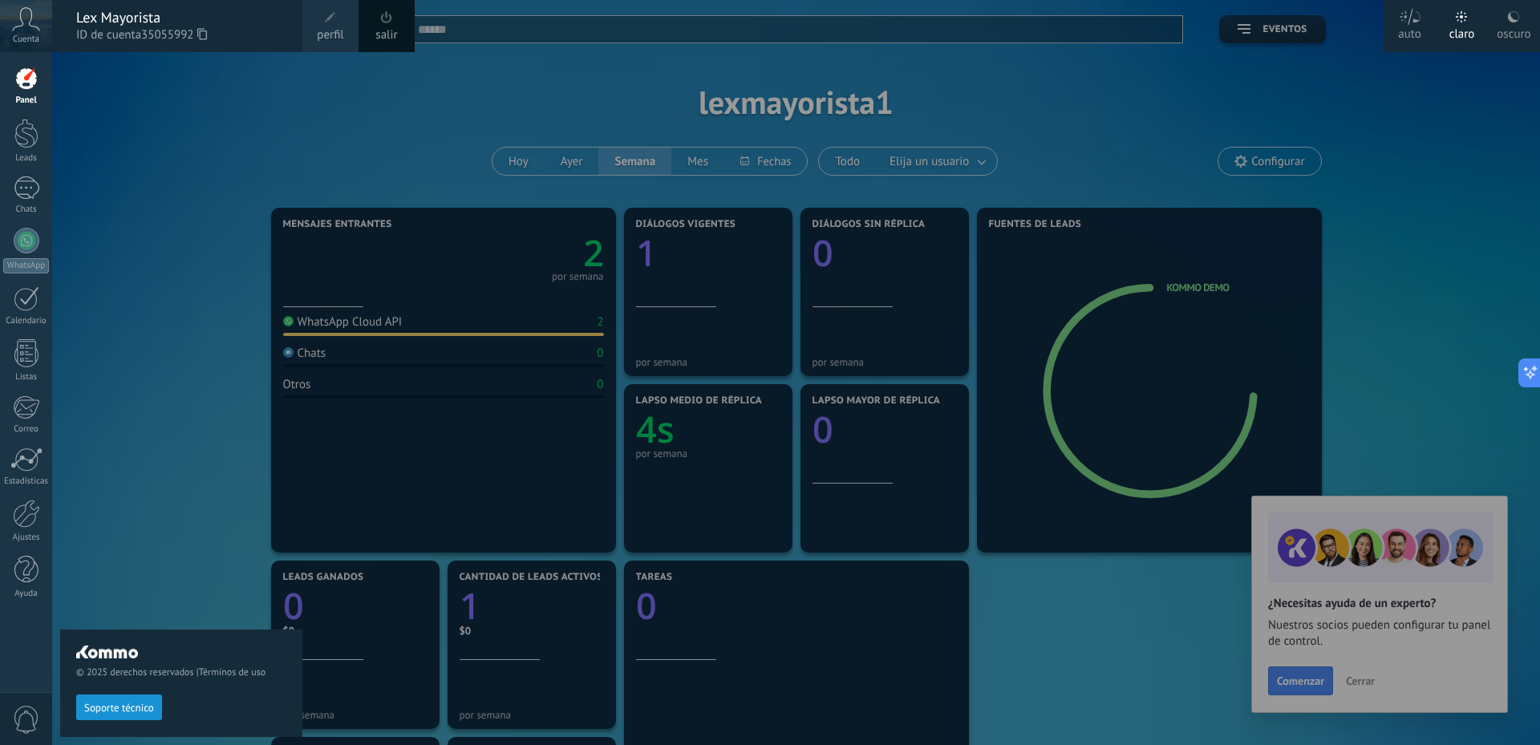
click at [337, 14] on span at bounding box center [331, 18] width 18 height 18
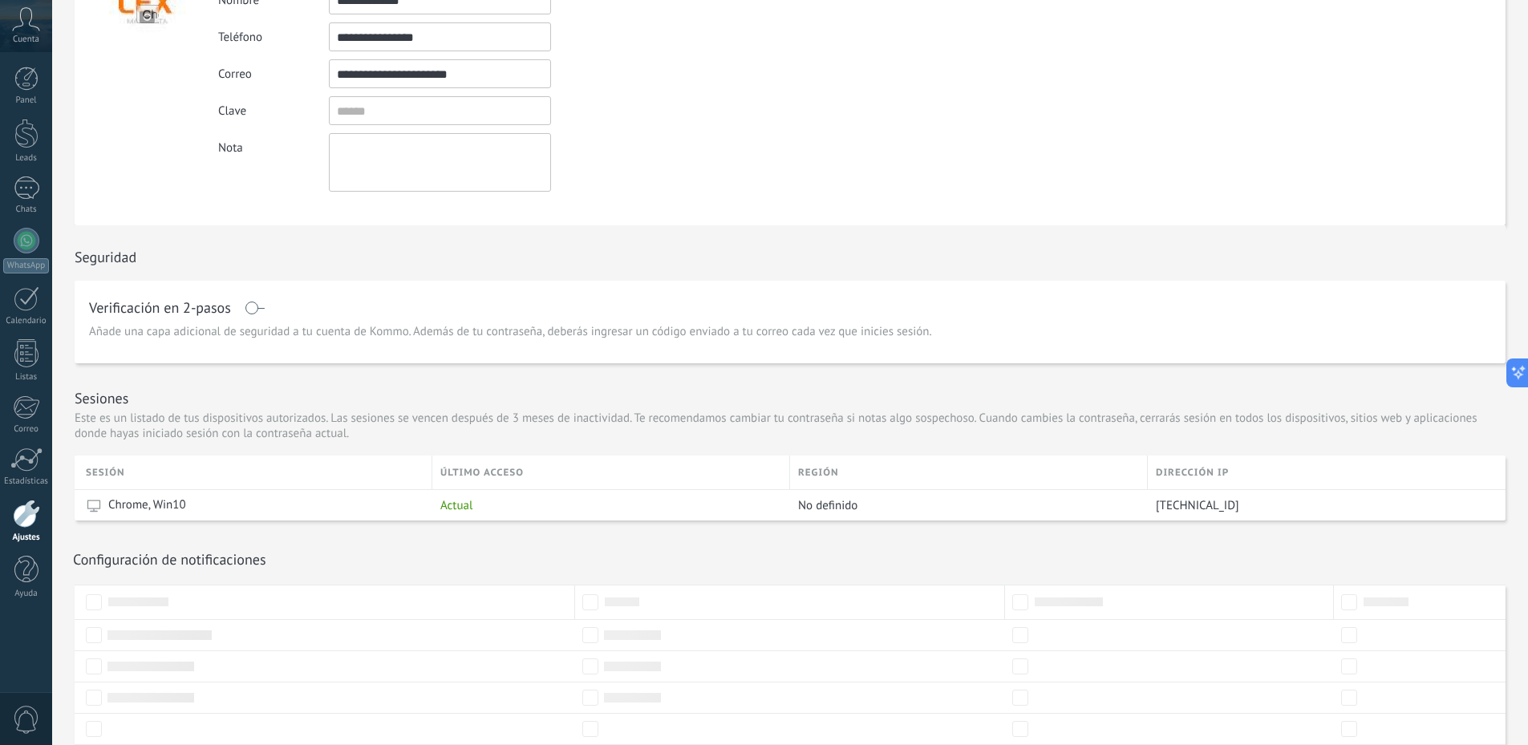
scroll to position [252, 0]
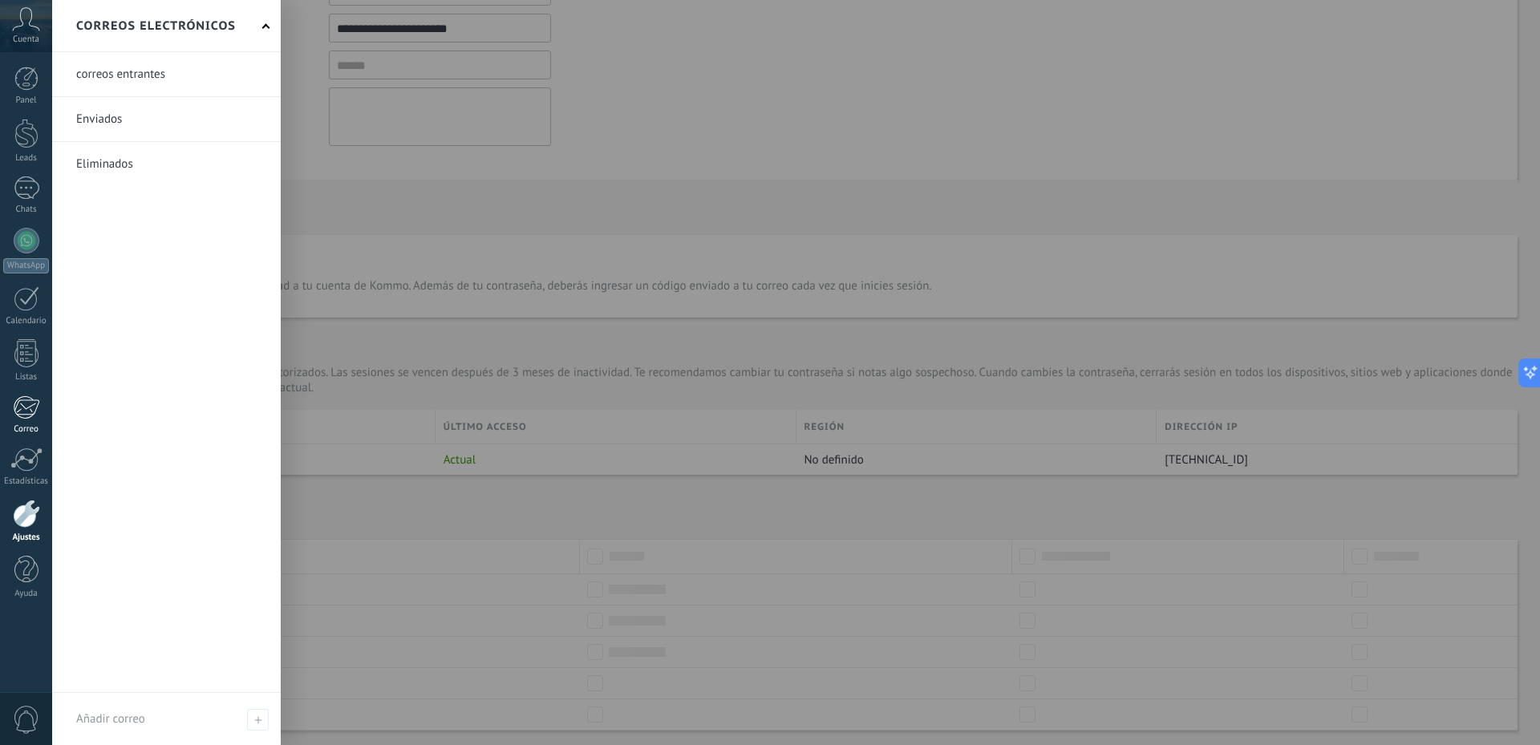
click at [37, 425] on div "Correo" at bounding box center [26, 429] width 47 height 10
